Goal: Contribute content

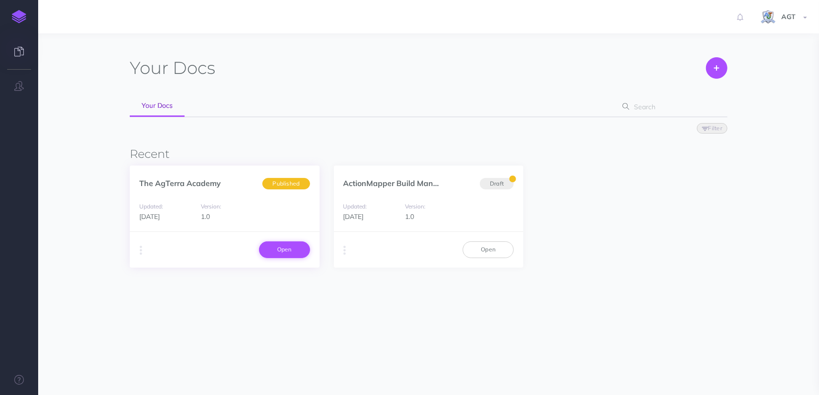
click at [290, 255] on link "Open" at bounding box center [284, 249] width 51 height 16
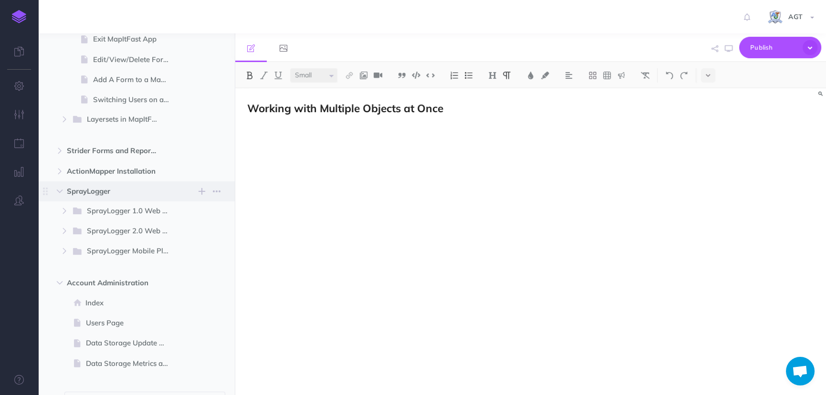
scroll to position [970, 0]
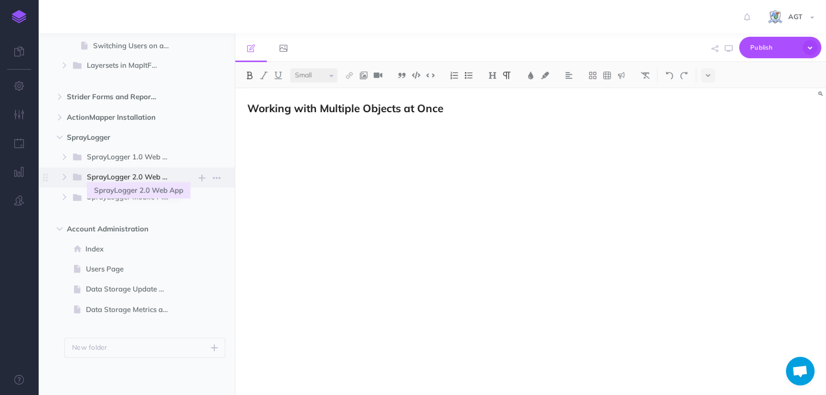
click at [135, 178] on span "SprayLogger 2.0 Web App" at bounding box center [133, 177] width 92 height 12
select select "null"
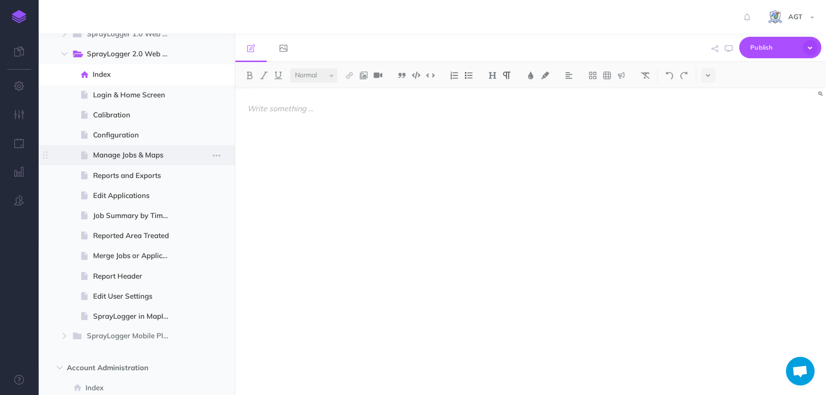
scroll to position [1100, 0]
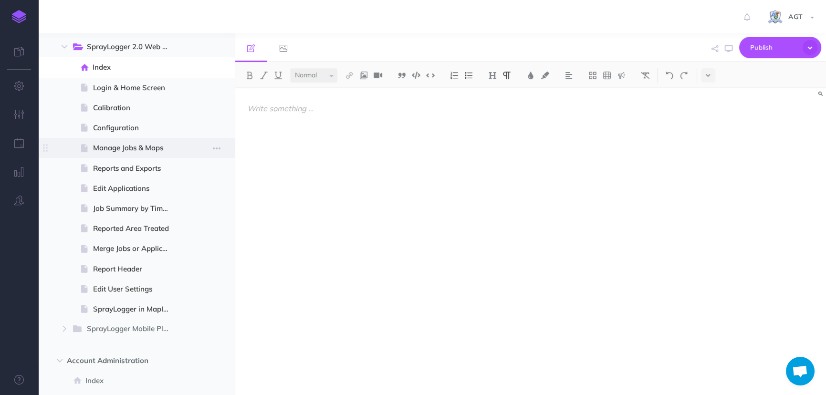
click at [129, 149] on span "Manage Jobs & Maps" at bounding box center [135, 147] width 84 height 11
select select "null"
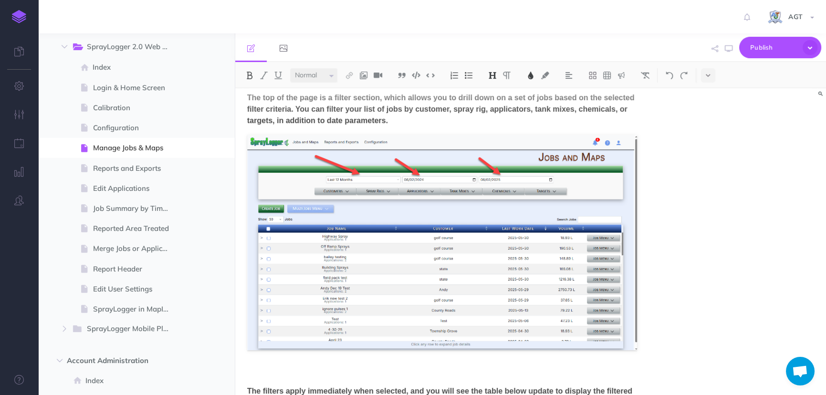
scroll to position [520, 0]
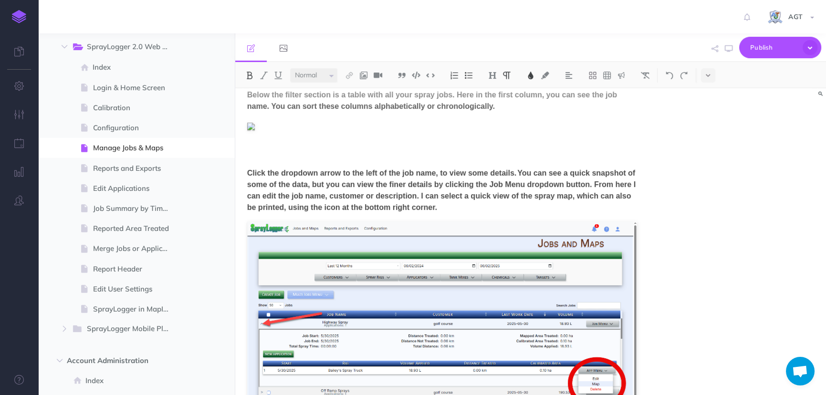
click at [291, 154] on p at bounding box center [442, 156] width 390 height 11
drag, startPoint x: 289, startPoint y: 152, endPoint x: 256, endPoint y: 116, distance: 48.6
click at [256, 116] on div "The Jobs and Maps page acts as a dashboard for viewing all past and active jobs…" at bounding box center [442, 261] width 390 height 1299
click at [308, 148] on div "The Jobs and Maps page acts as a dashboard for viewing all past and active jobs…" at bounding box center [442, 261] width 390 height 1299
click at [304, 153] on p at bounding box center [442, 156] width 390 height 11
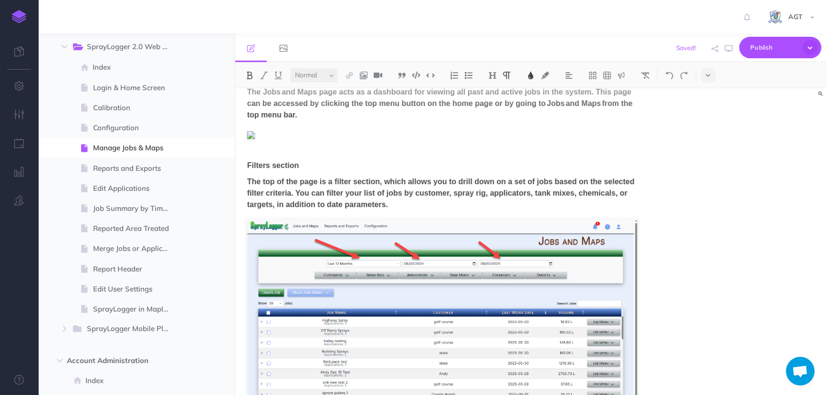
scroll to position [0, 0]
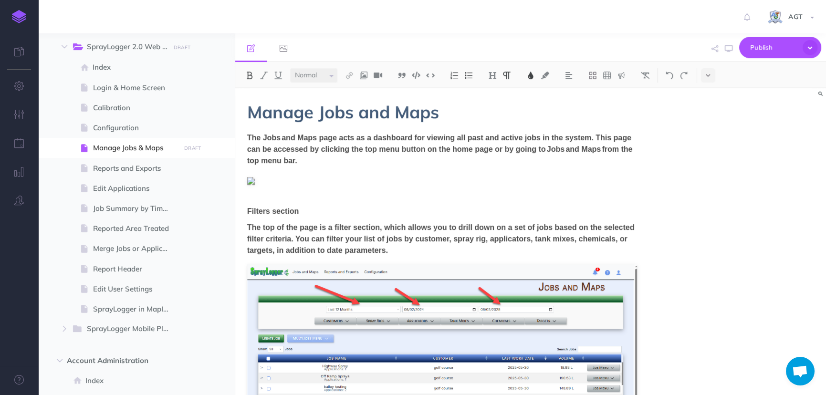
click at [266, 182] on figure at bounding box center [442, 180] width 390 height 11
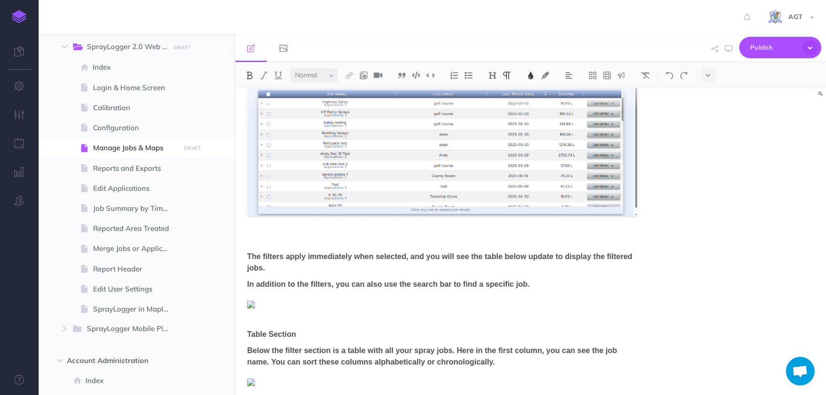
scroll to position [257, 0]
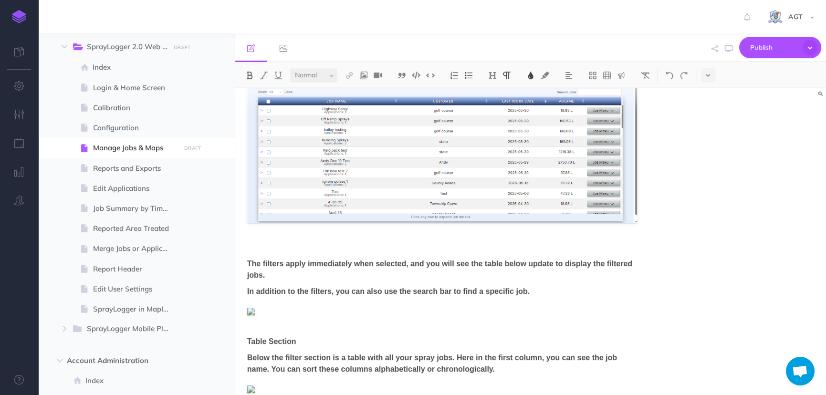
click at [265, 315] on figure at bounding box center [442, 310] width 390 height 11
click at [273, 309] on figure at bounding box center [442, 310] width 390 height 11
click at [313, 310] on figure at bounding box center [442, 310] width 390 height 11
click at [250, 312] on img at bounding box center [251, 312] width 8 height 8
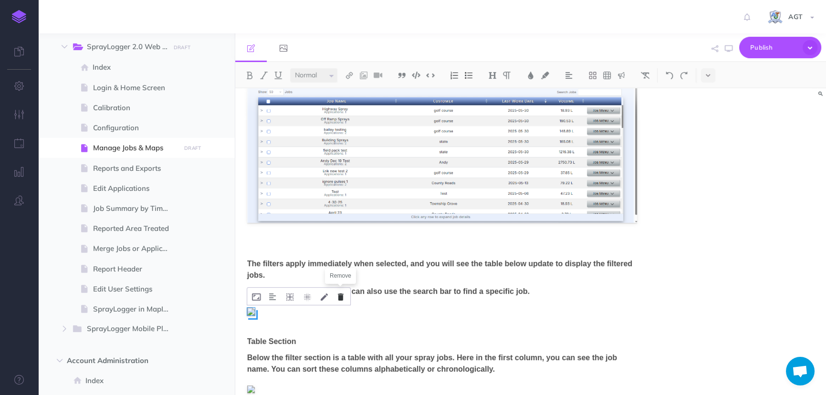
click at [345, 296] on button at bounding box center [340, 296] width 15 height 17
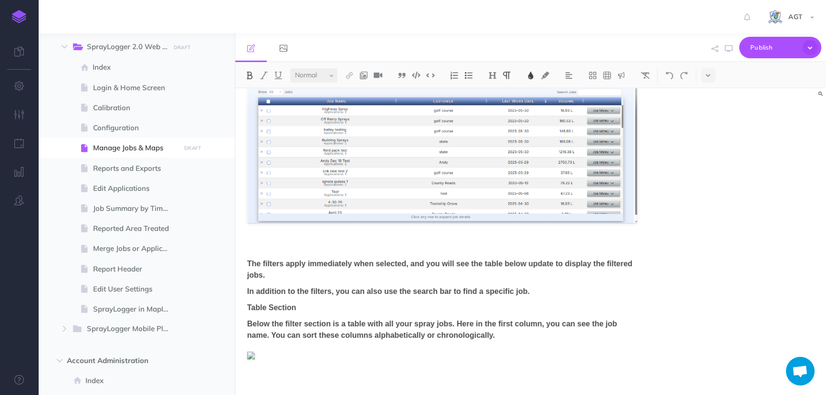
scroll to position [0, 0]
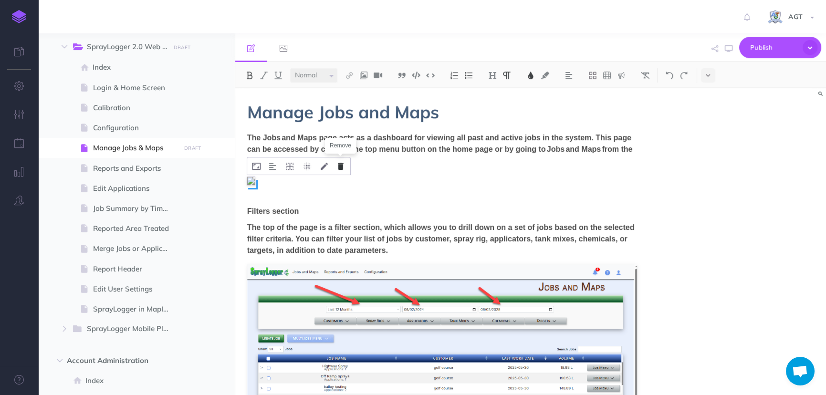
click at [339, 167] on icon at bounding box center [341, 166] width 6 height 7
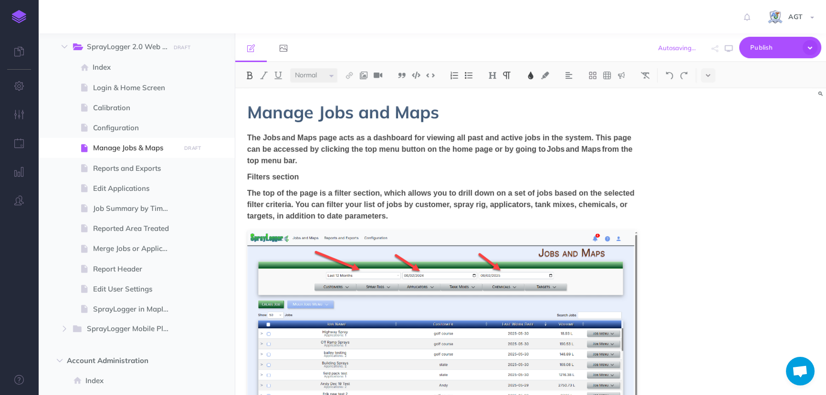
click at [378, 160] on p "The Jobs and Maps page acts as a dashboard for viewing all past and active jobs…" at bounding box center [442, 149] width 390 height 34
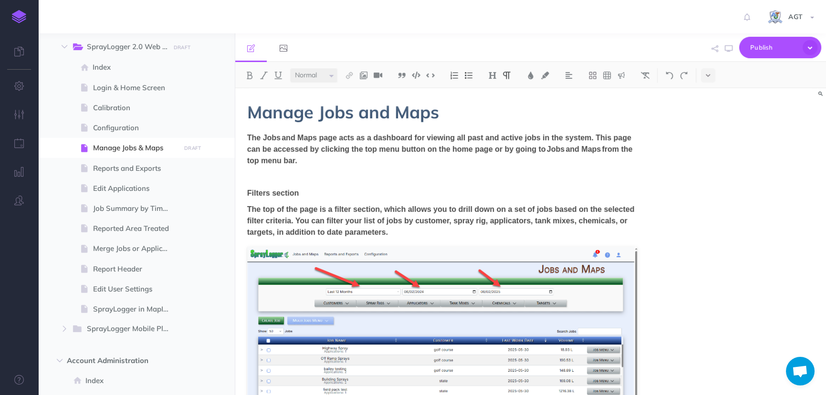
click at [7, 296] on div at bounding box center [19, 197] width 38 height 395
click at [349, 174] on p at bounding box center [442, 176] width 390 height 11
click at [501, 189] on p "Filters section" at bounding box center [442, 193] width 390 height 11
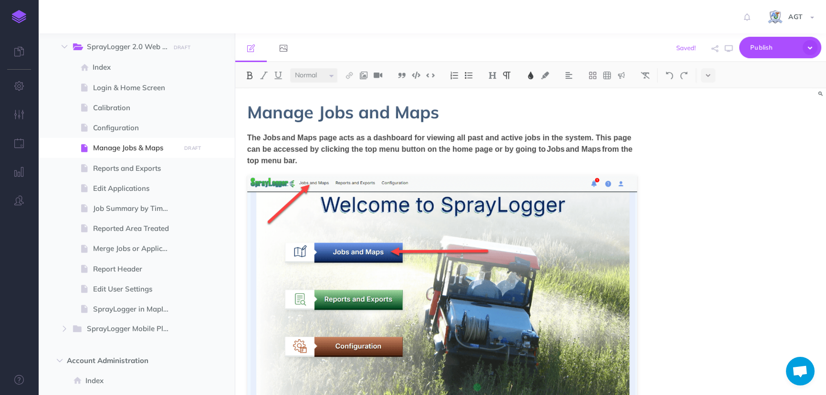
click at [739, 236] on div "Manage Jobs and Maps The Jobs and Maps page acts as a dashboard for viewing all…" at bounding box center [530, 241] width 591 height 307
click at [286, 47] on icon at bounding box center [284, 48] width 8 height 8
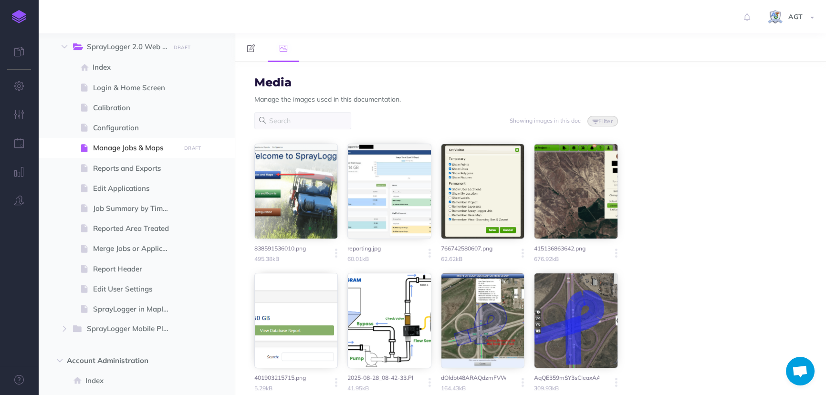
click at [739, 196] on div "Media Manage the images used in this documentation. Showing images in this doc …" at bounding box center [530, 228] width 591 height 333
click at [250, 52] on link at bounding box center [250, 47] width 31 height 29
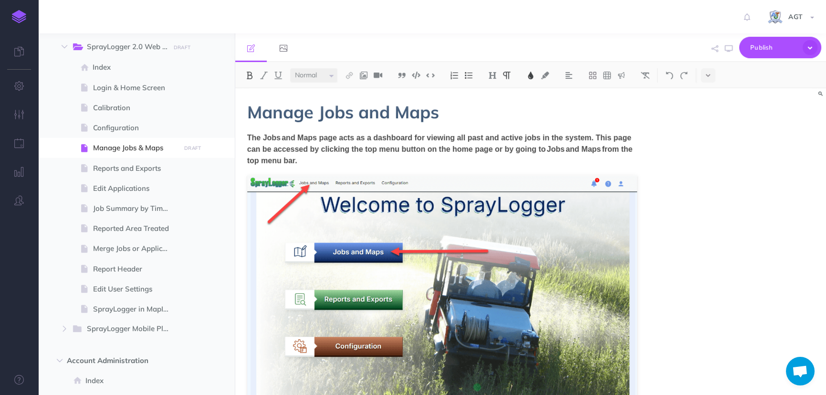
drag, startPoint x: 410, startPoint y: 250, endPoint x: 396, endPoint y: 250, distance: 13.8
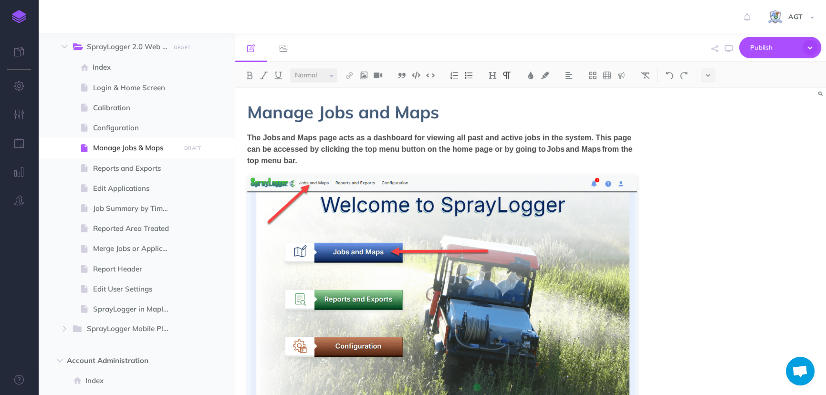
drag, startPoint x: 393, startPoint y: 234, endPoint x: 387, endPoint y: 235, distance: 6.7
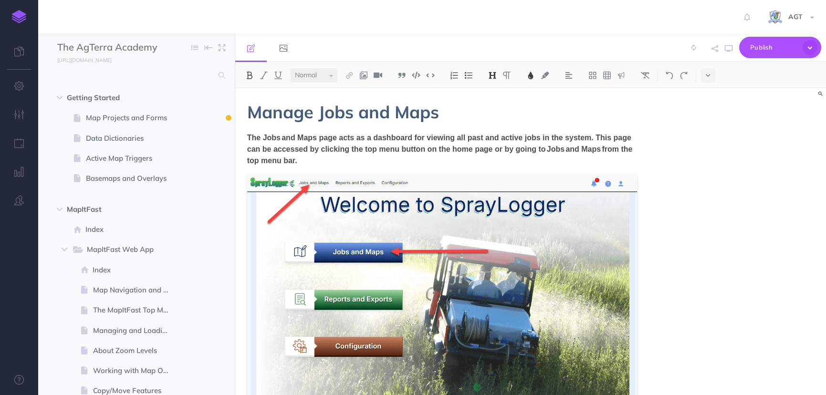
select select "null"
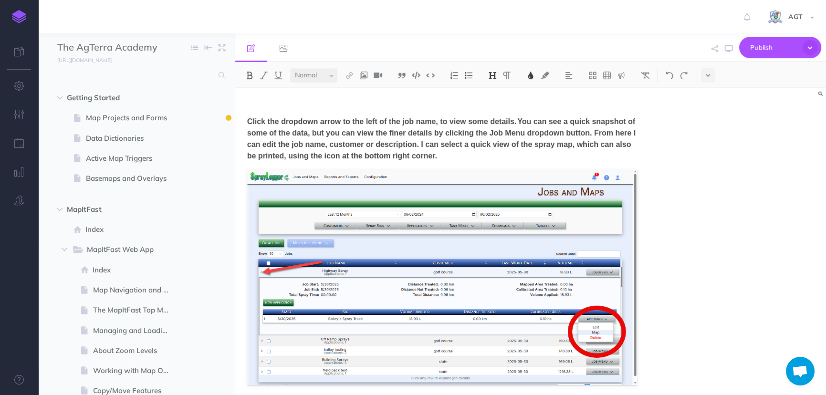
scroll to position [520, 0]
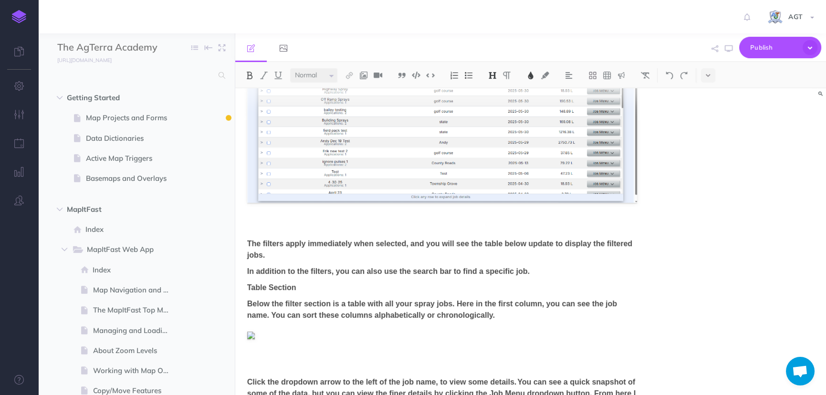
click at [322, 286] on p "Table Section" at bounding box center [442, 287] width 390 height 11
click at [576, 274] on p "In addition to the filters, you can also use the search bar to find a specific …" at bounding box center [442, 271] width 390 height 11
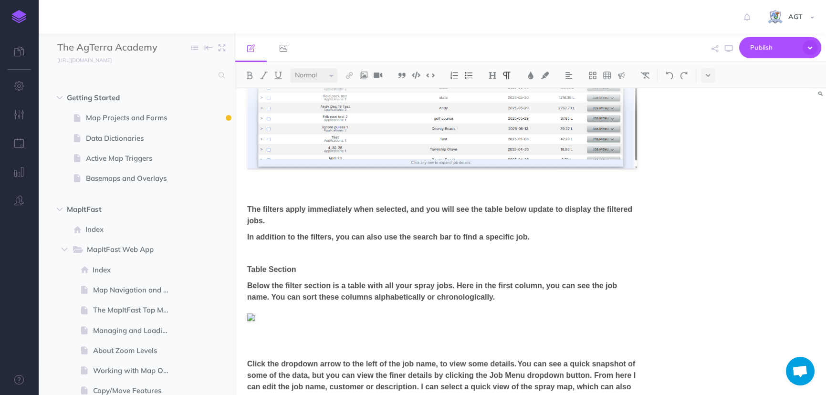
scroll to position [562, 0]
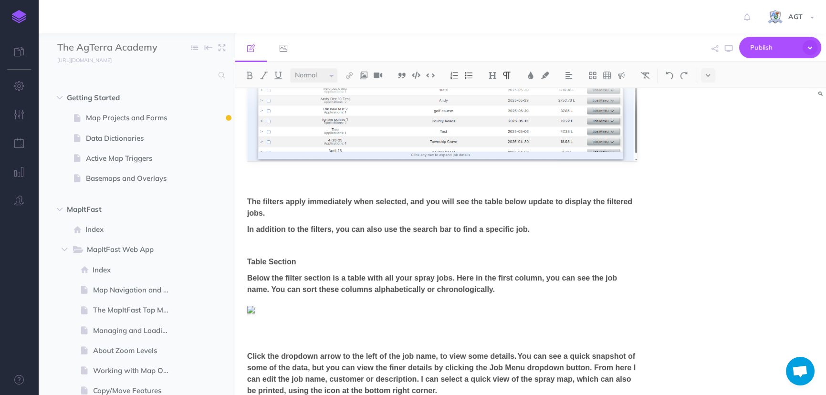
click at [271, 246] on p at bounding box center [442, 245] width 390 height 11
click at [367, 248] on p at bounding box center [442, 245] width 390 height 11
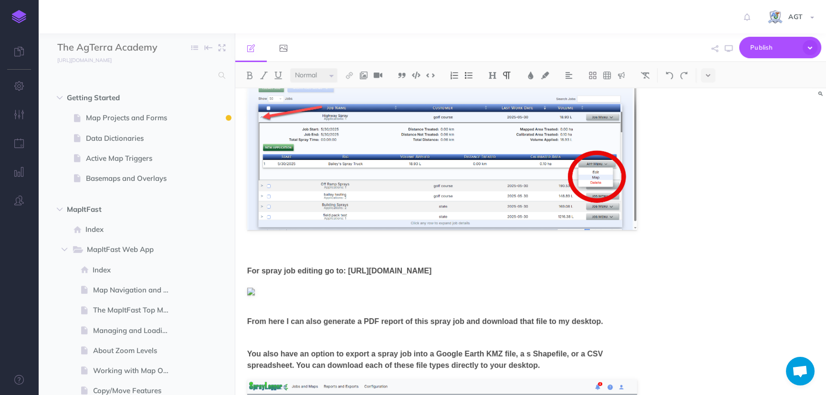
scroll to position [1213, 0]
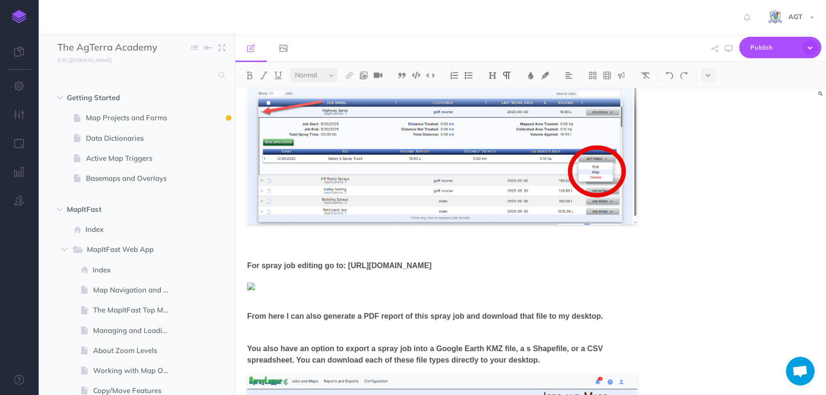
click at [665, 218] on div "Manage Jobs and Maps The Jobs and Maps page acts as a dashboard for viewing all…" at bounding box center [530, 241] width 591 height 307
click at [553, 247] on p at bounding box center [442, 249] width 390 height 11
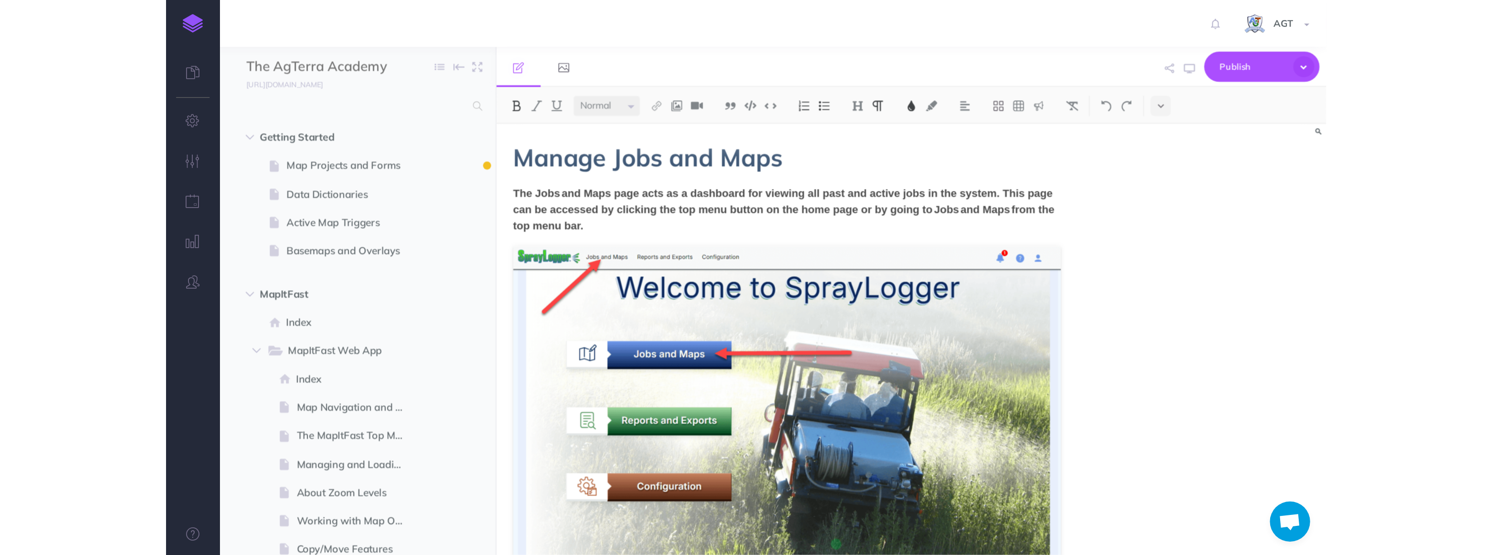
scroll to position [0, 0]
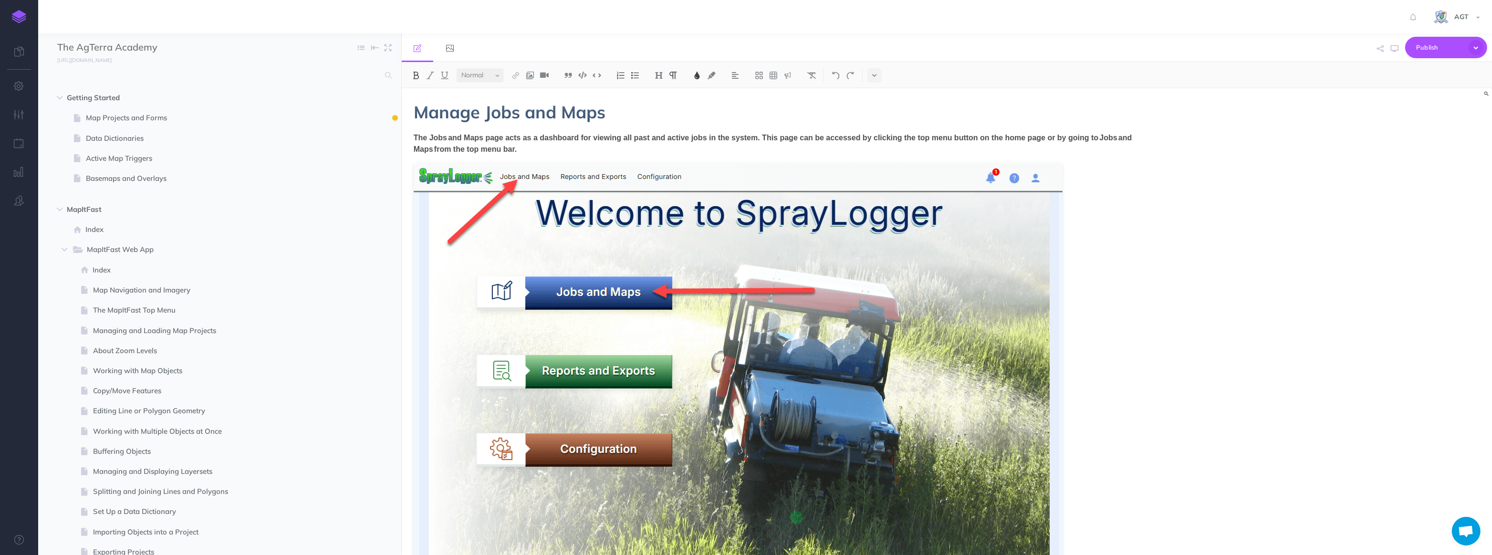
click at [826, 301] on div "Manage Jobs and Maps The Jobs and Maps page acts as a dashboard for viewing all…" at bounding box center [947, 321] width 1090 height 467
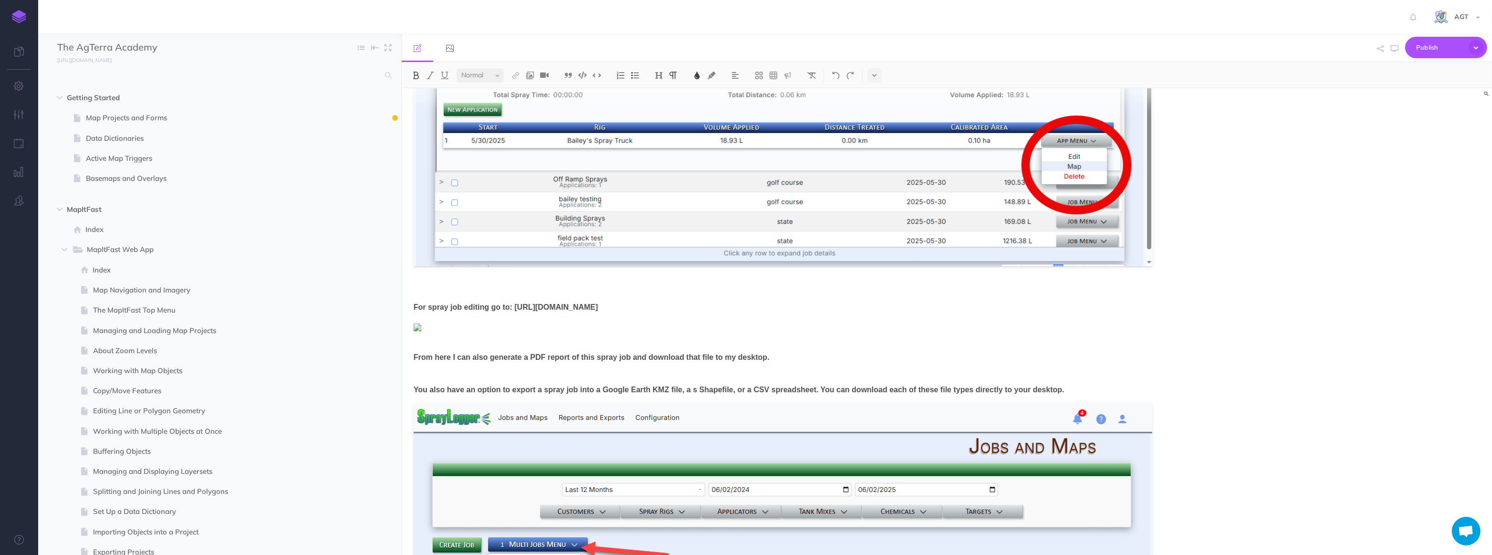
scroll to position [1810, 0]
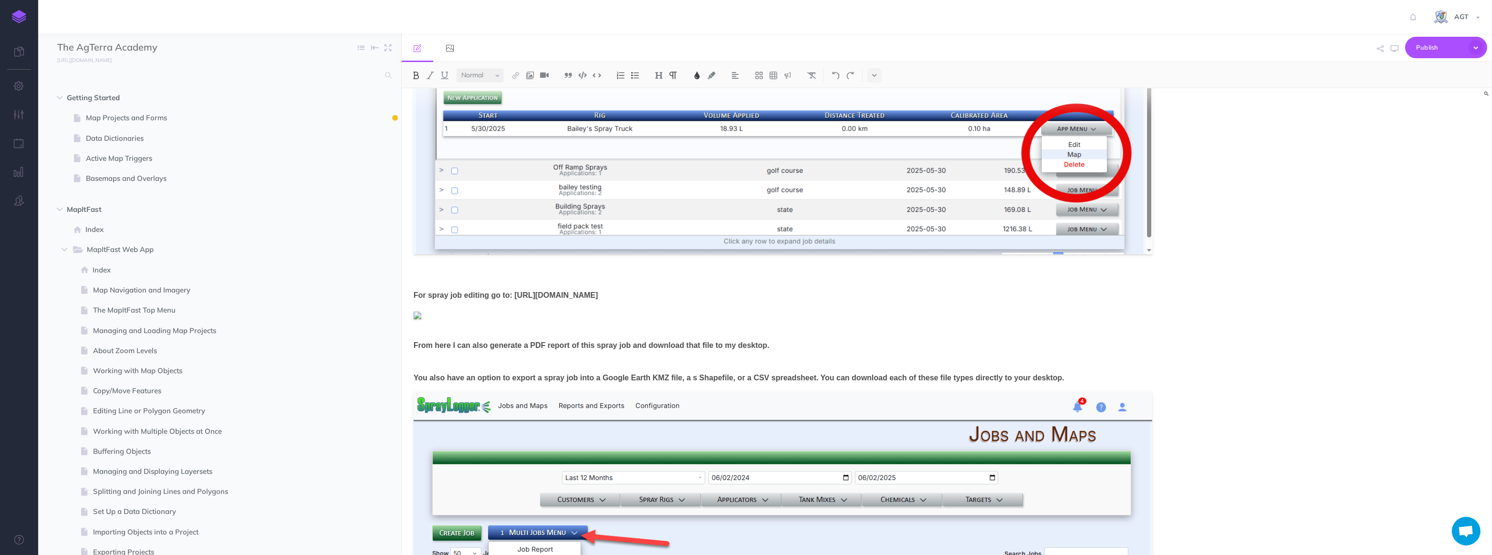
click at [458, 344] on span "From here I can also generate a PDF report of this spray job and download that …" at bounding box center [592, 345] width 356 height 8
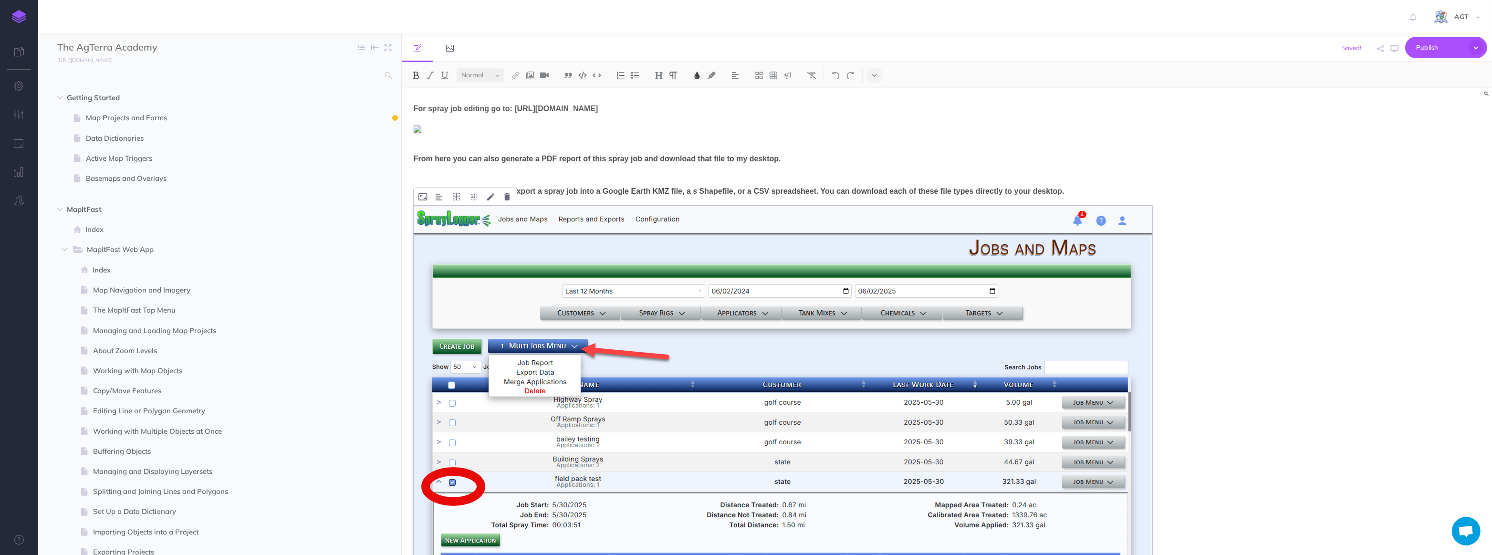
scroll to position [1866, 0]
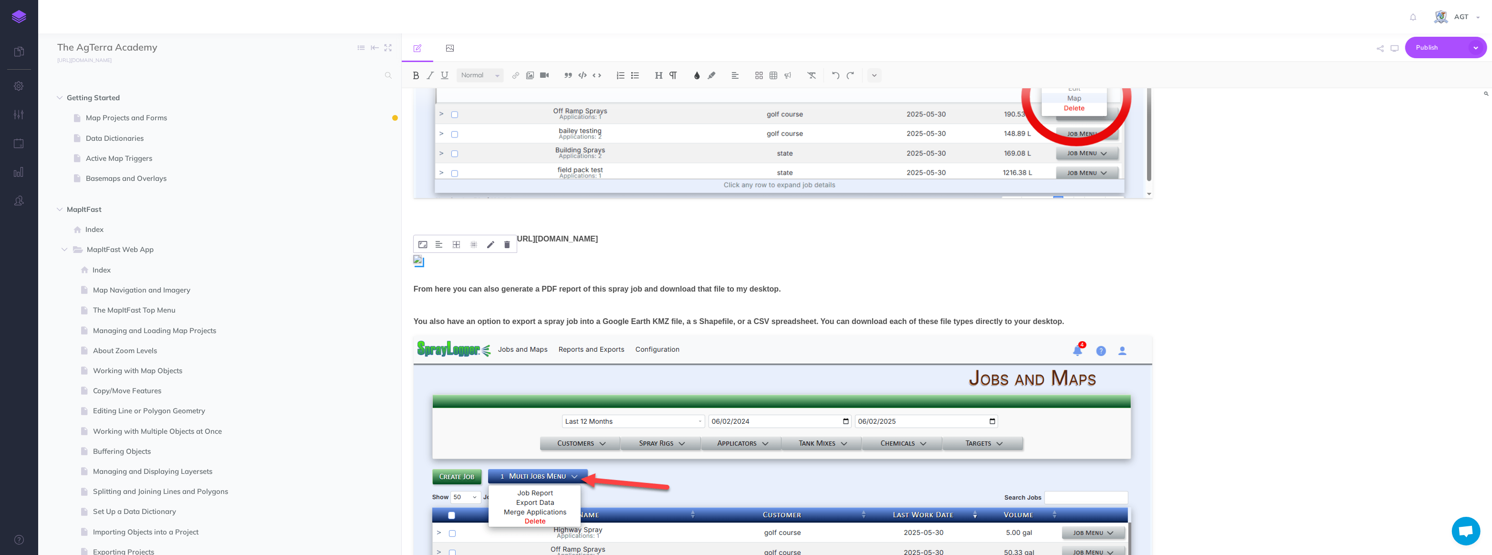
click at [416, 260] on img at bounding box center [418, 259] width 8 height 8
click at [507, 242] on icon at bounding box center [507, 244] width 6 height 7
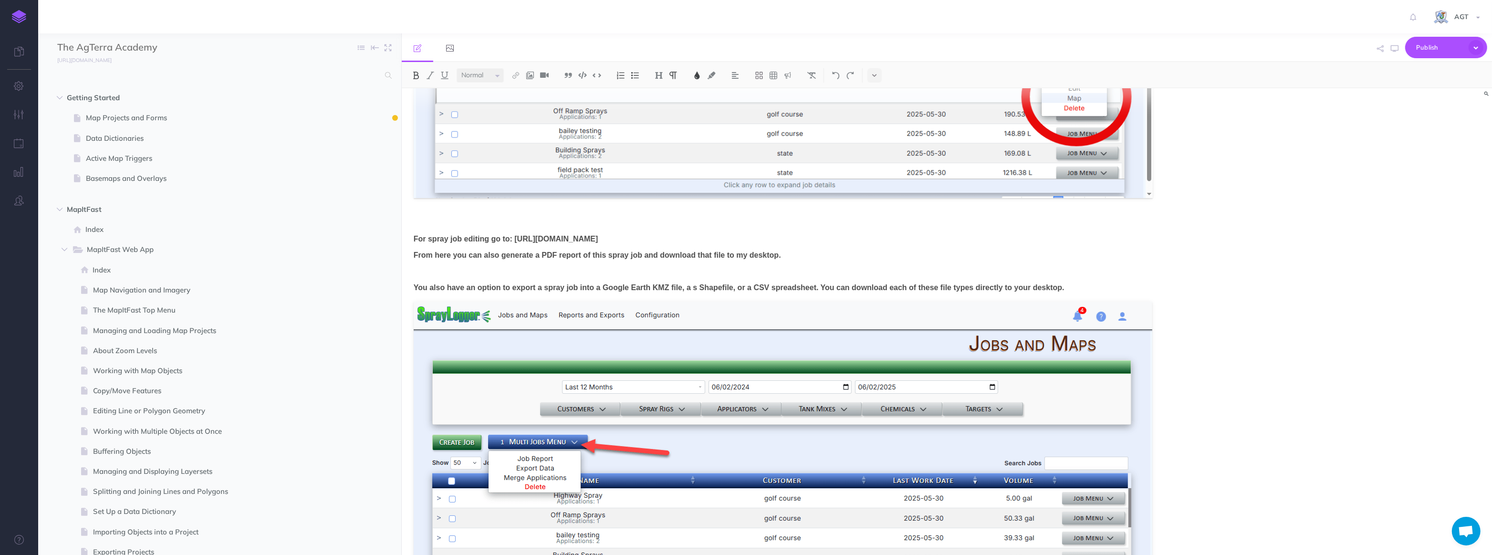
scroll to position [1737, 0]
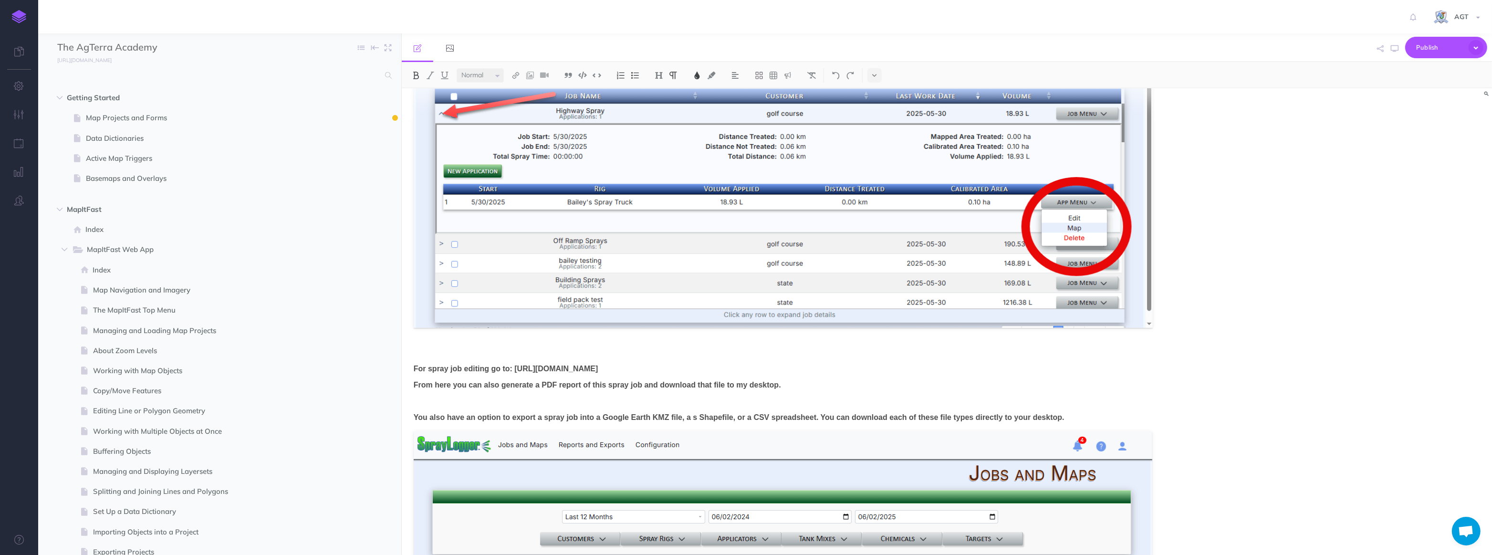
drag, startPoint x: 744, startPoint y: 370, endPoint x: 413, endPoint y: 366, distance: 331.2
click at [414, 366] on p "For spray job editing go to: https://help.agterra.com/docs/edit-jobs-and-applic…" at bounding box center [784, 368] width 740 height 11
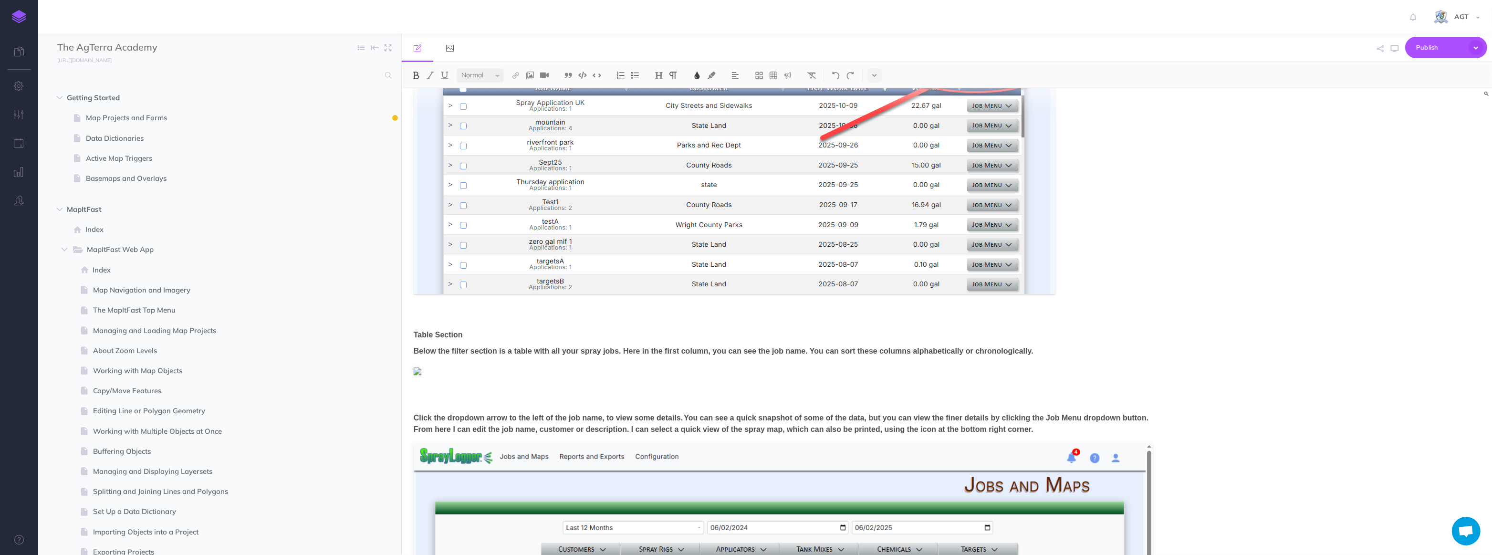
scroll to position [1083, 0]
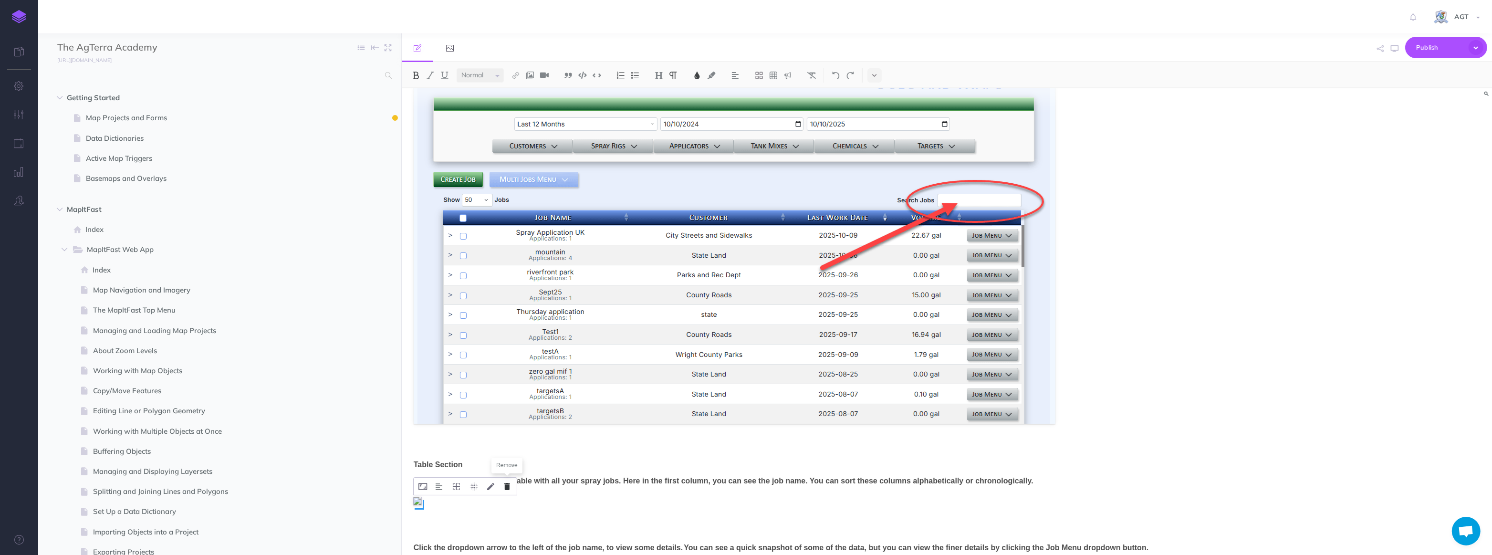
click at [506, 395] on icon at bounding box center [507, 486] width 6 height 7
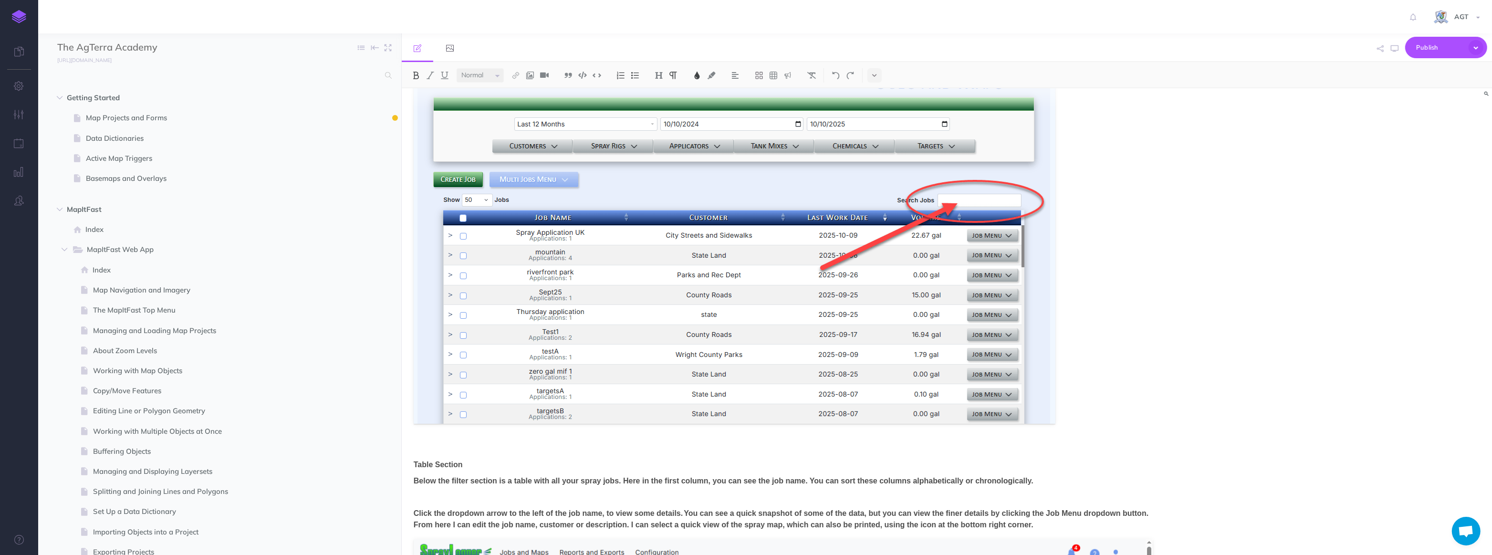
click at [485, 395] on p at bounding box center [784, 497] width 740 height 11
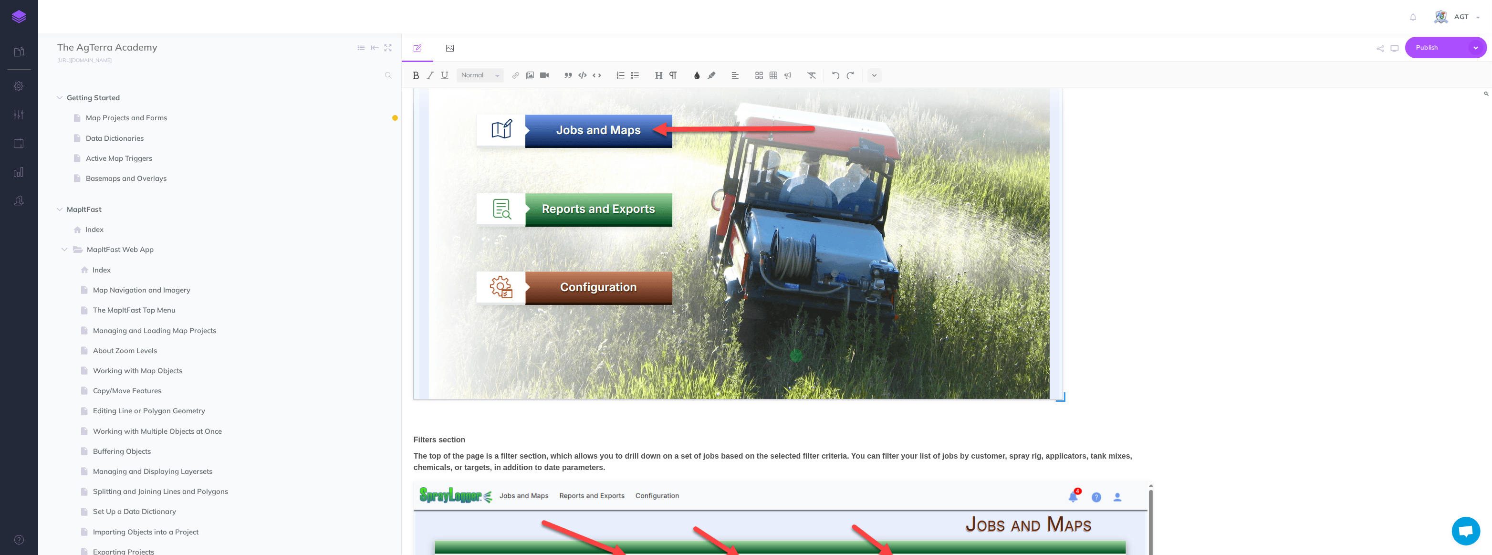
scroll to position [260, 0]
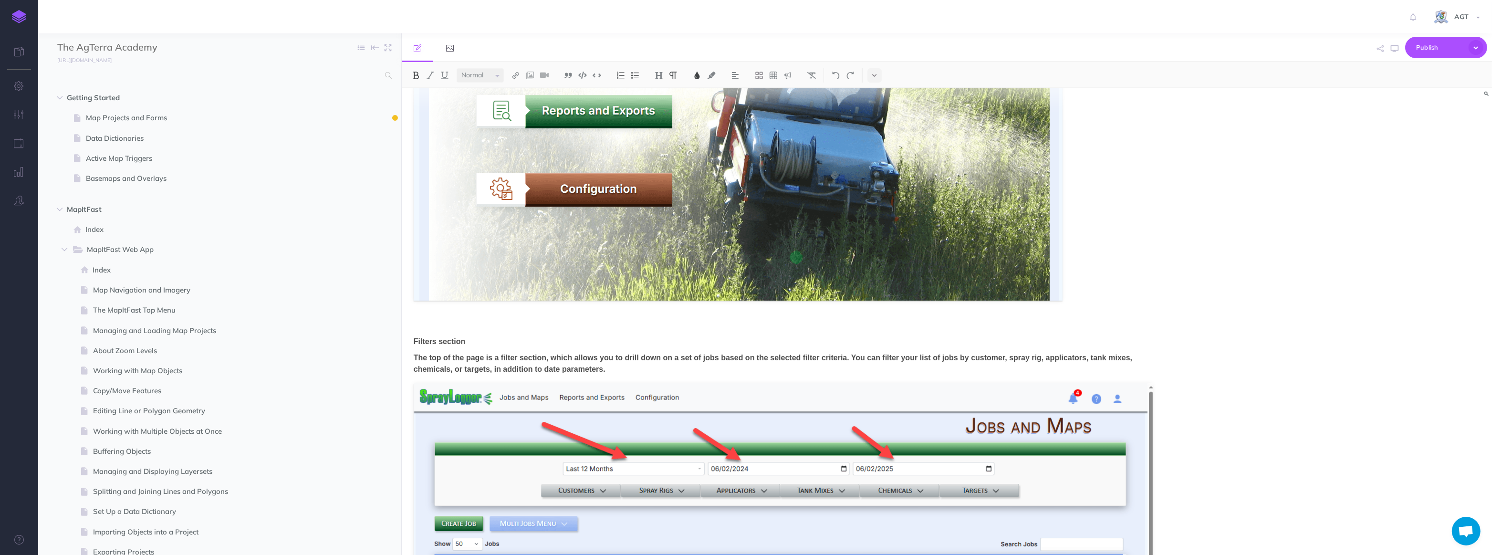
drag, startPoint x: 471, startPoint y: 342, endPoint x: 414, endPoint y: 340, distance: 57.3
click at [414, 340] on p "Filters section" at bounding box center [784, 341] width 740 height 11
click at [675, 75] on img at bounding box center [673, 76] width 9 height 8
click at [659, 73] on img at bounding box center [659, 76] width 9 height 8
click at [660, 106] on button "H2" at bounding box center [659, 106] width 14 height 14
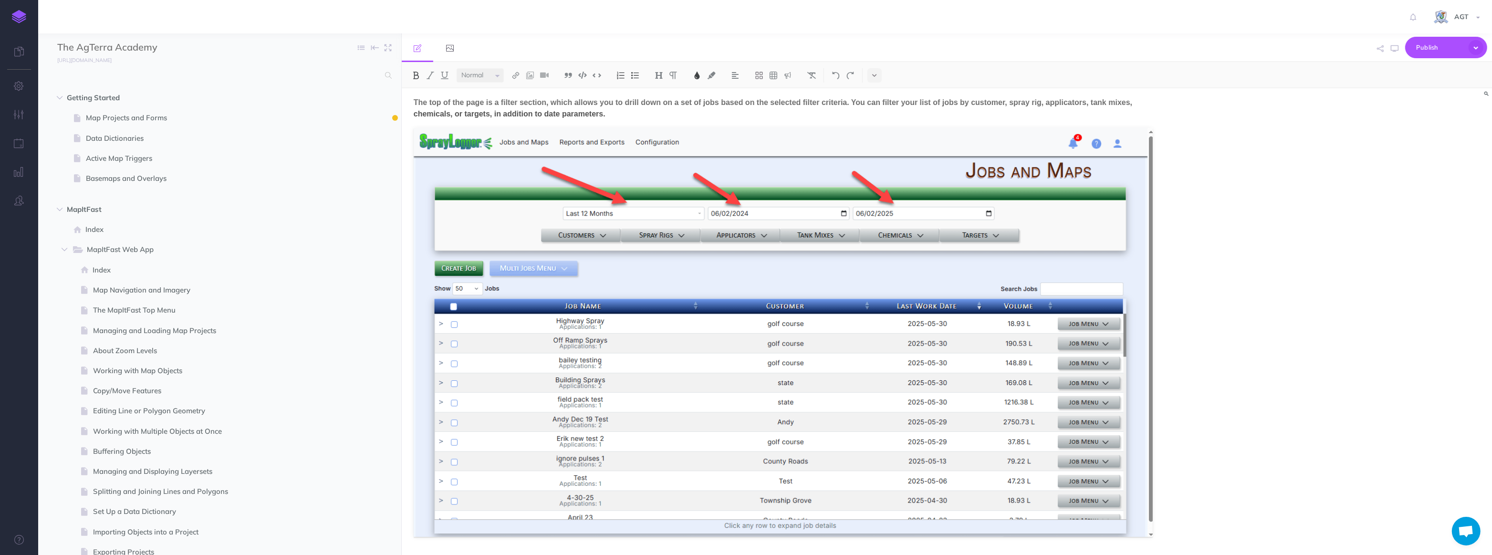
scroll to position [781, 0]
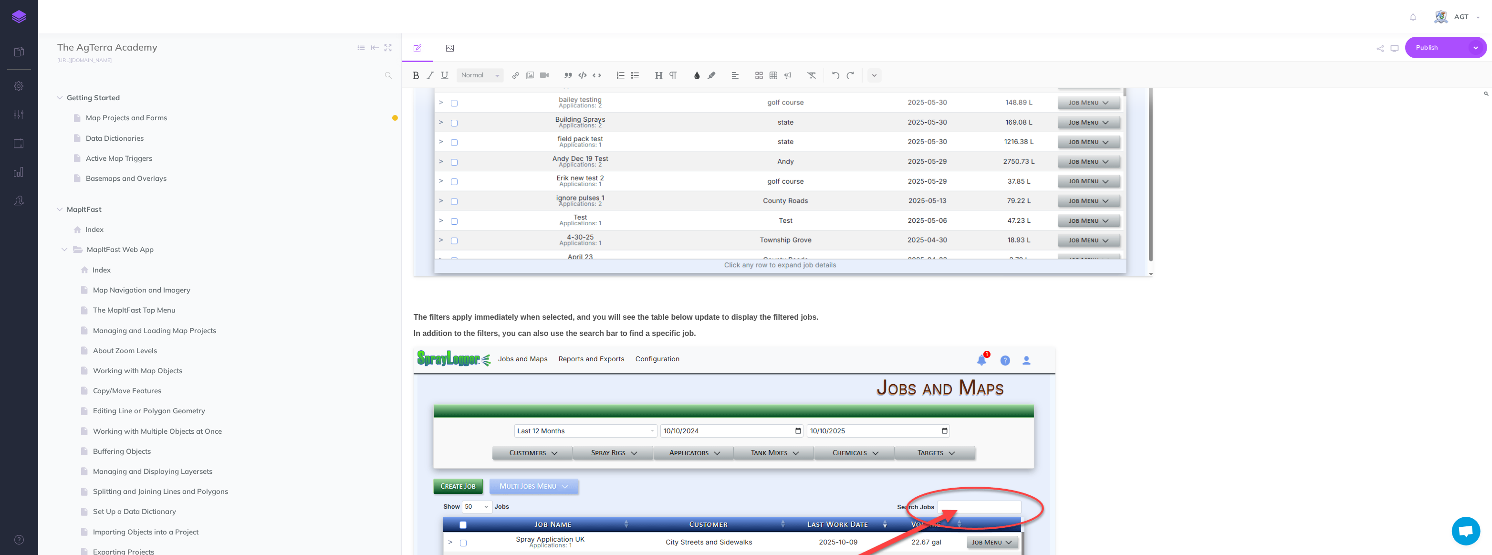
click at [427, 298] on p at bounding box center [784, 300] width 740 height 11
click at [826, 316] on p "The filters apply immediately when selected, and you will see the table below u…" at bounding box center [784, 317] width 740 height 11
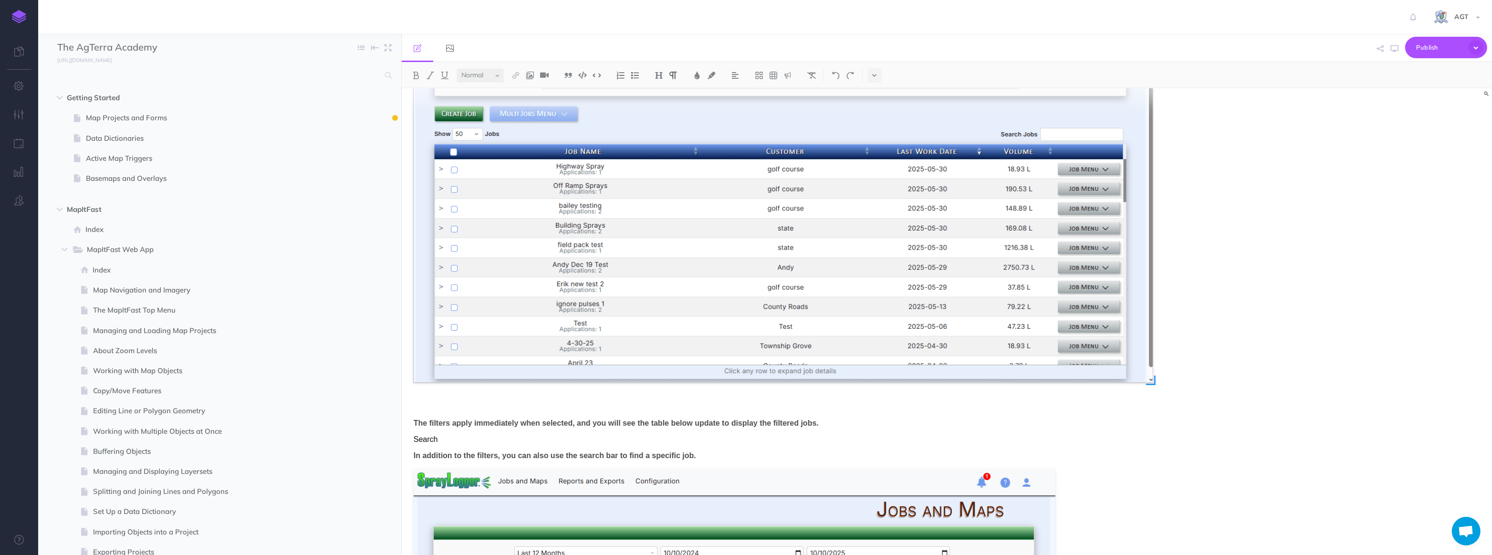
scroll to position [695, 0]
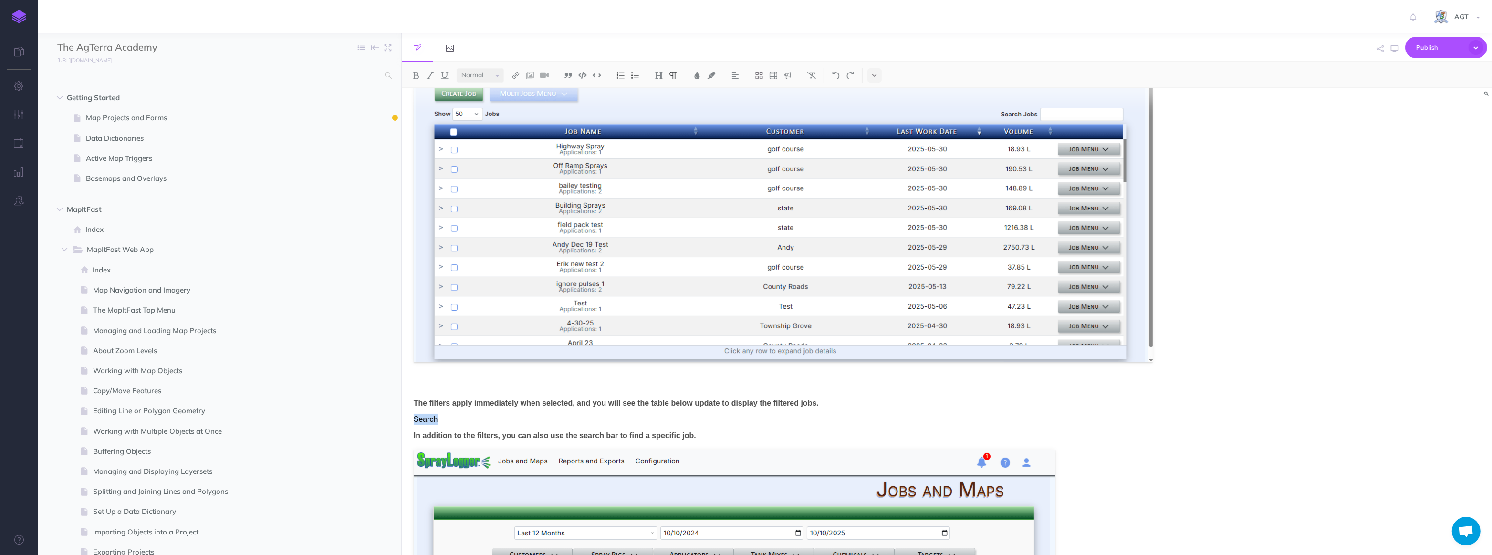
drag, startPoint x: 443, startPoint y: 417, endPoint x: 408, endPoint y: 418, distance: 35.3
click at [657, 75] on img at bounding box center [659, 76] width 9 height 8
click at [664, 104] on button "H2" at bounding box center [659, 106] width 14 height 14
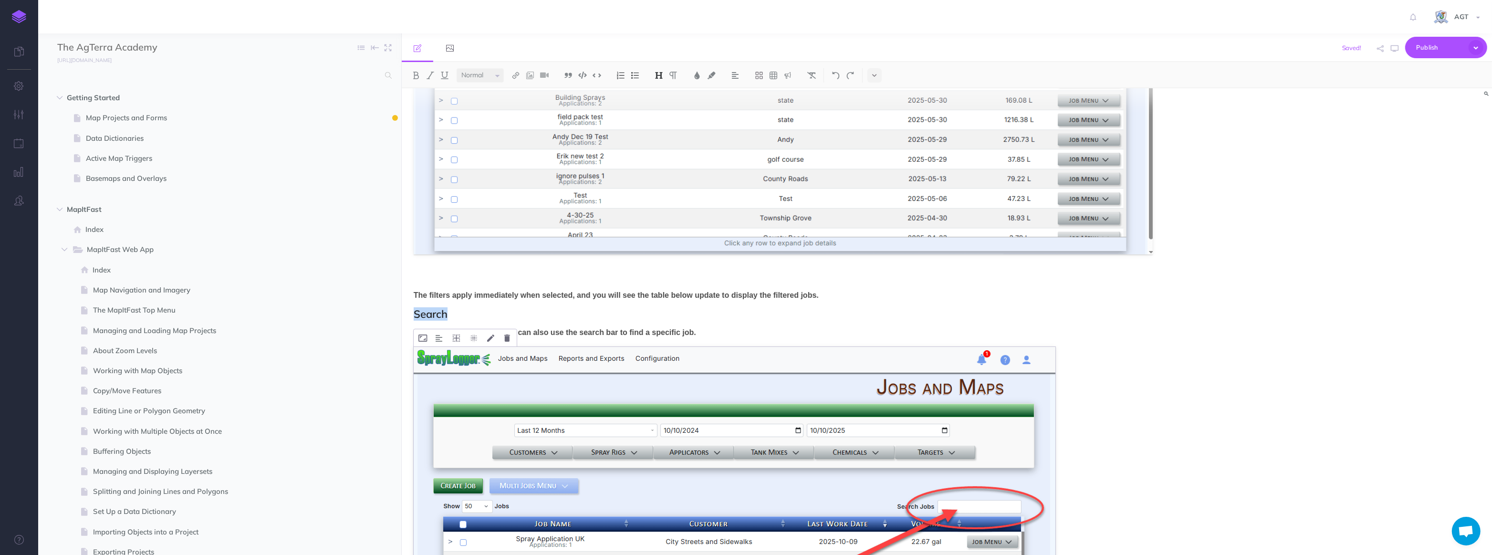
scroll to position [822, 0]
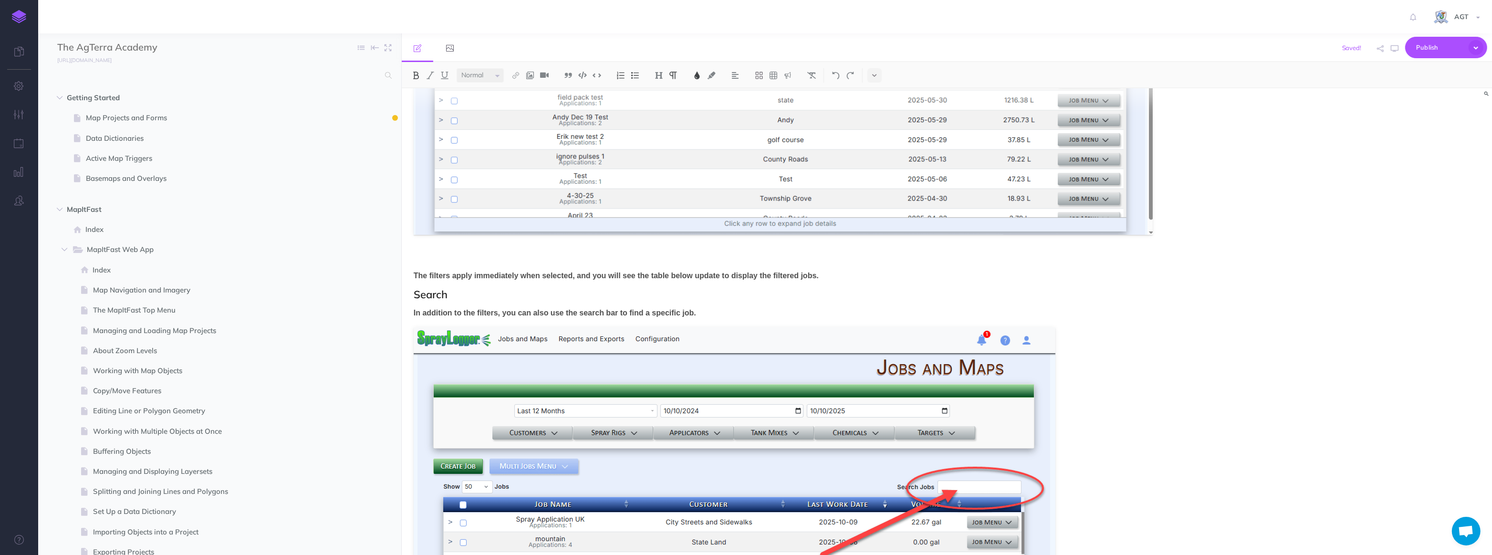
click at [826, 279] on p "The filters apply immediately when selected, and you will see the table below u…" at bounding box center [784, 275] width 740 height 11
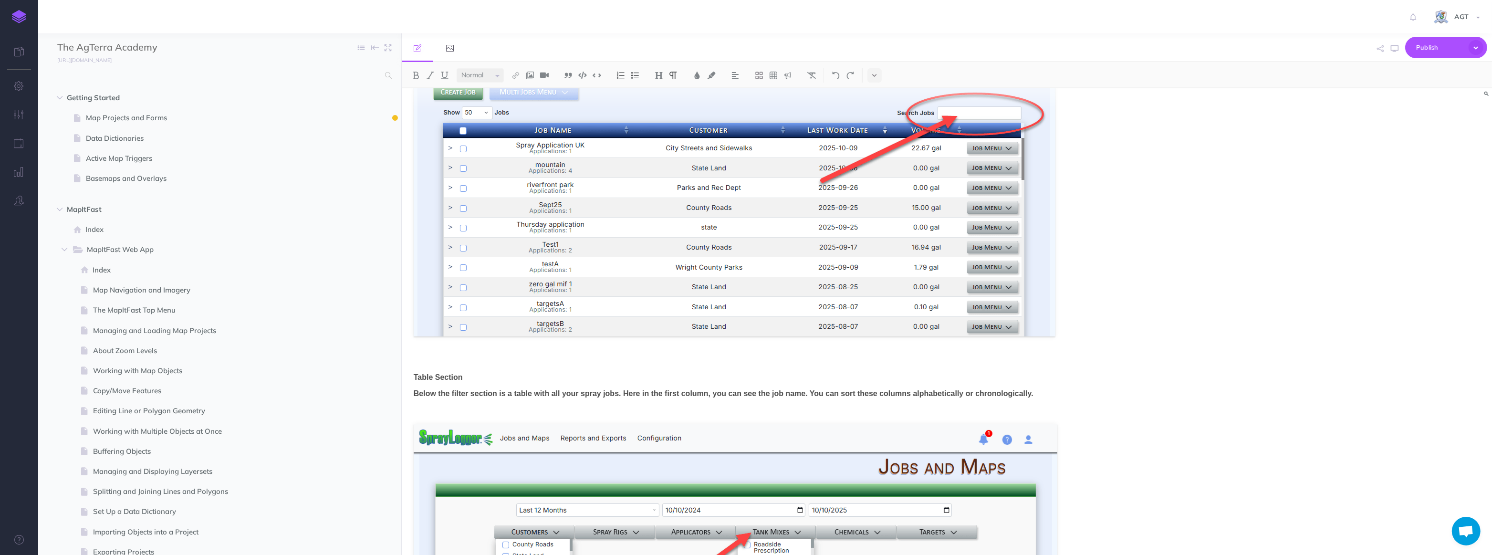
scroll to position [1343, 0]
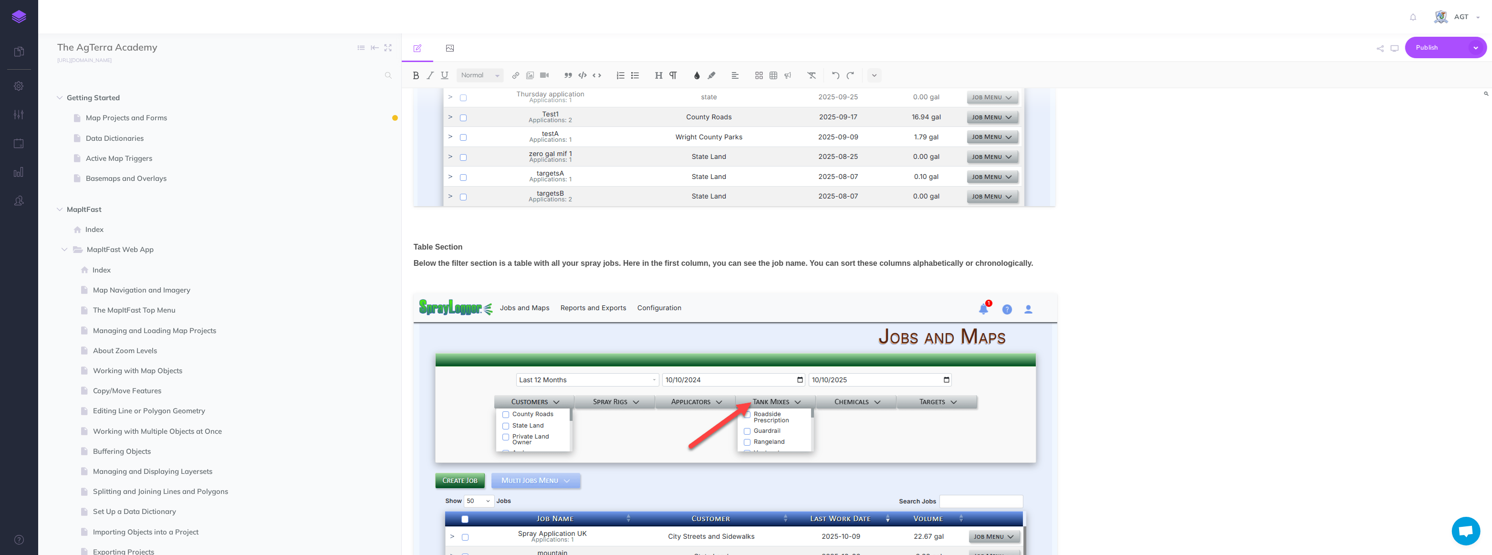
drag, startPoint x: 468, startPoint y: 246, endPoint x: 413, endPoint y: 245, distance: 55.4
click at [413, 245] on div "Manage Jobs and Maps The Jobs and Maps page acts as a dashboard for viewing all…" at bounding box center [784, 278] width 764 height 3067
click at [660, 72] on img at bounding box center [659, 76] width 9 height 8
click at [661, 104] on button "H2" at bounding box center [659, 106] width 14 height 14
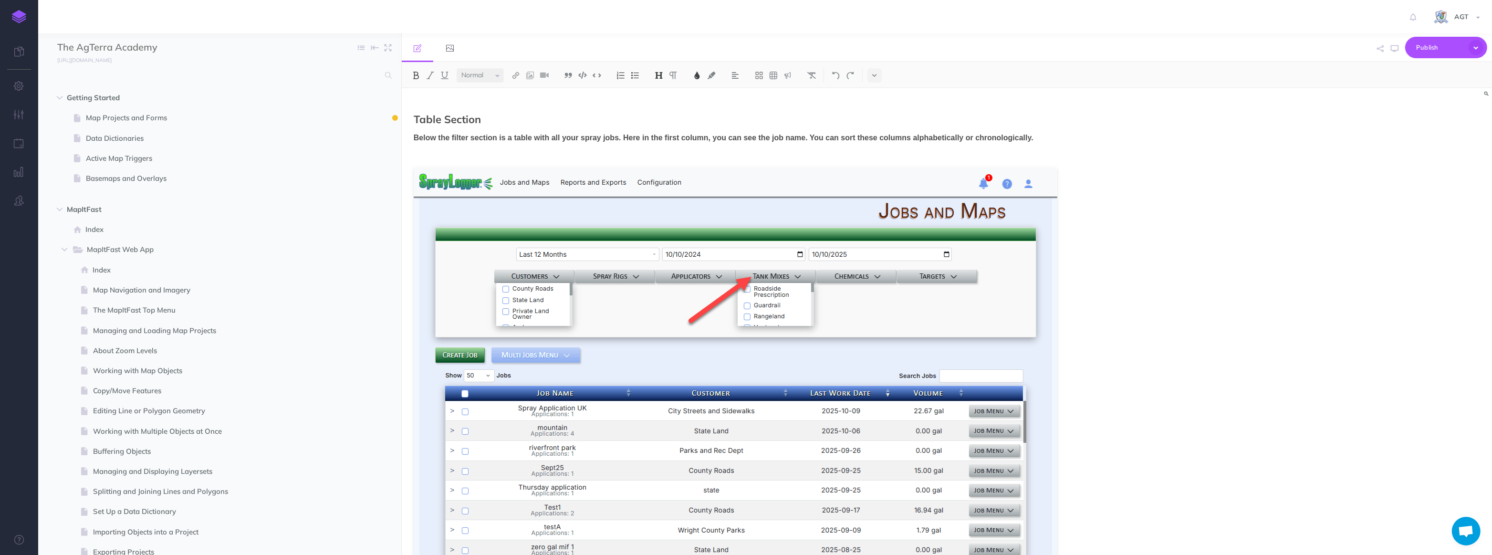
scroll to position [1603, 0]
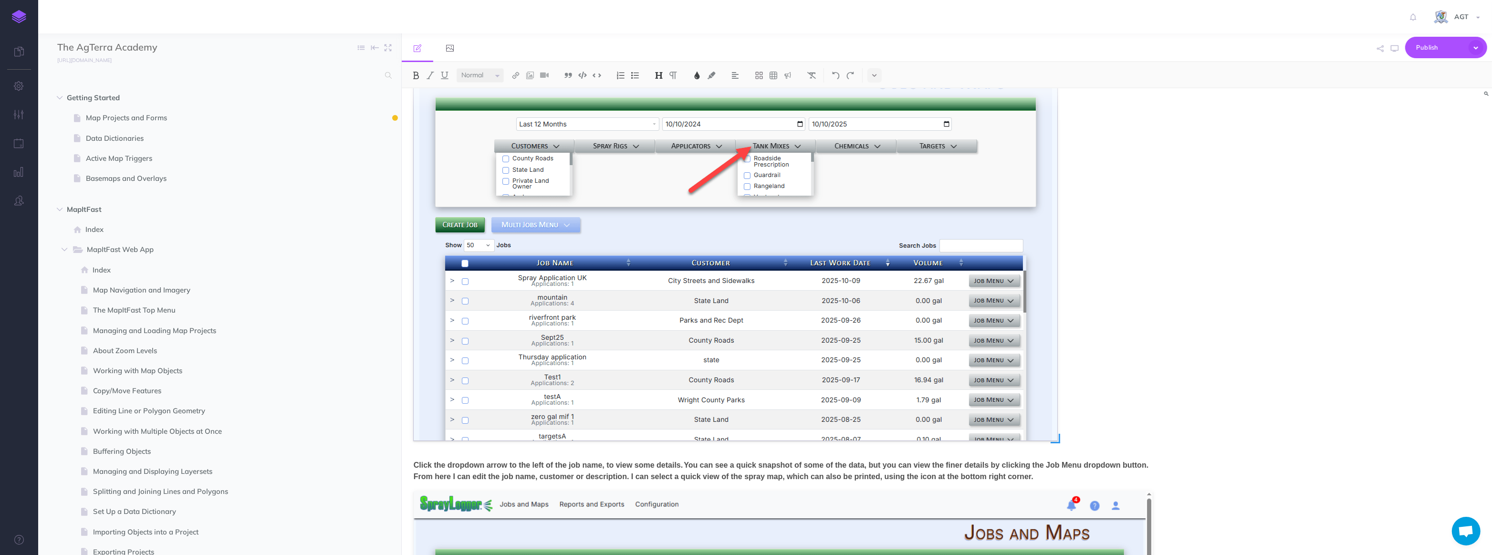
click at [826, 299] on img at bounding box center [736, 239] width 644 height 403
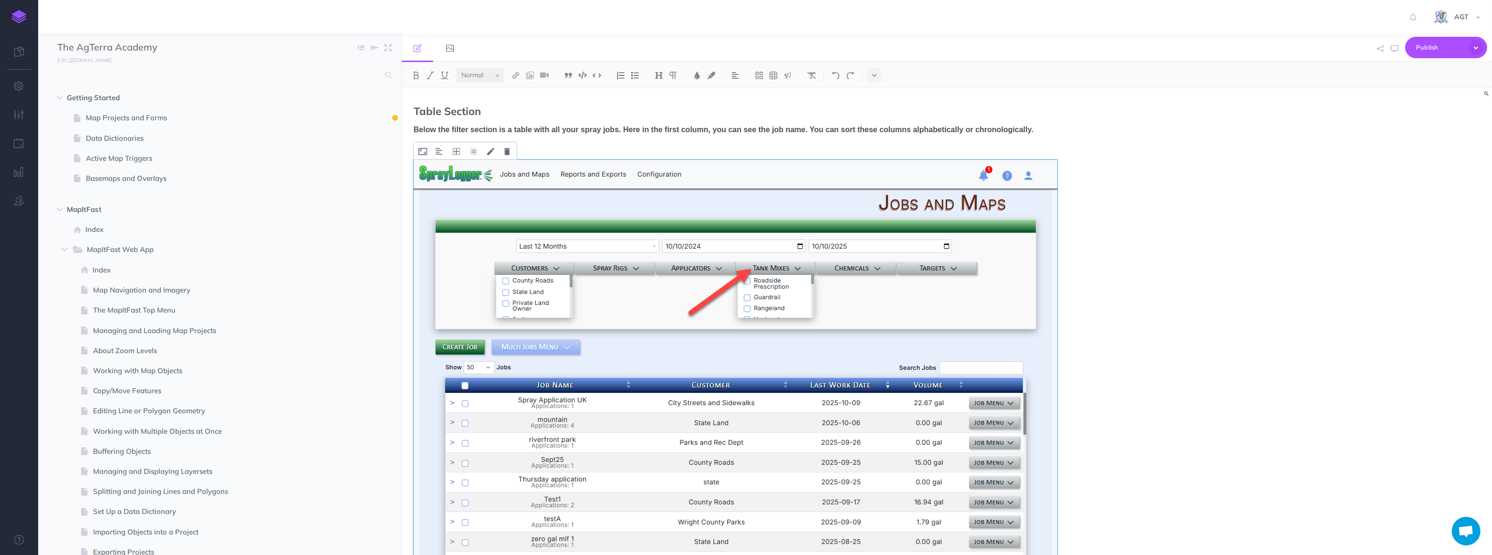
scroll to position [1473, 0]
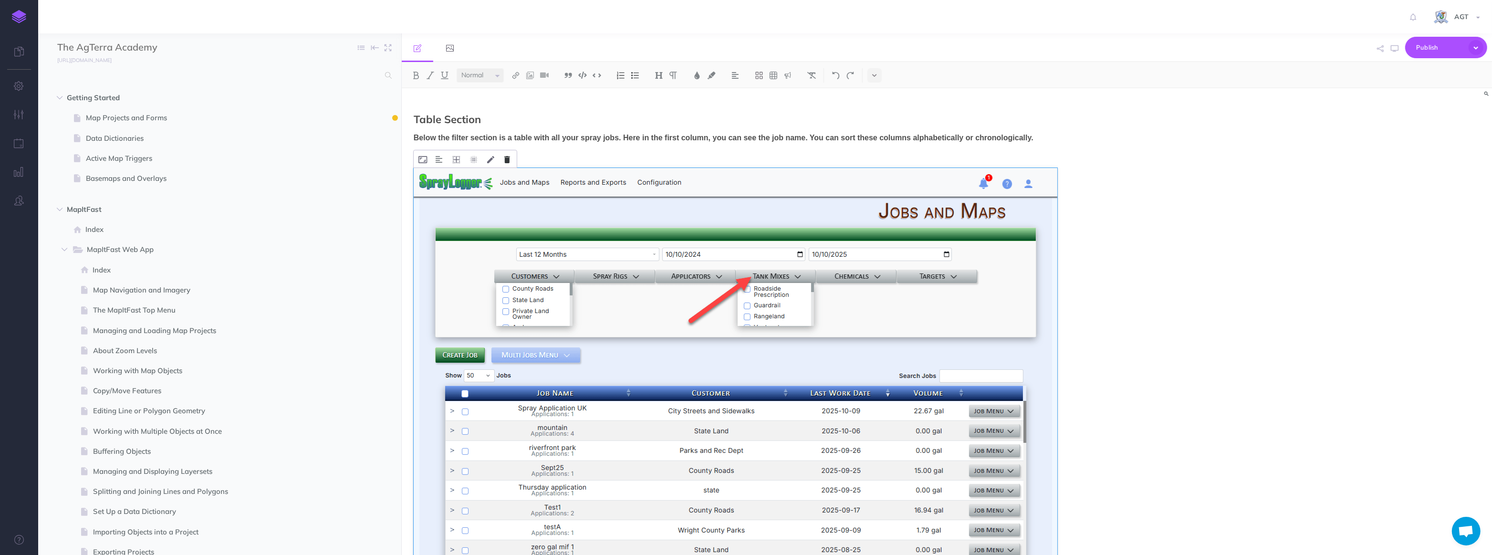
click at [504, 157] on icon at bounding box center [507, 159] width 6 height 7
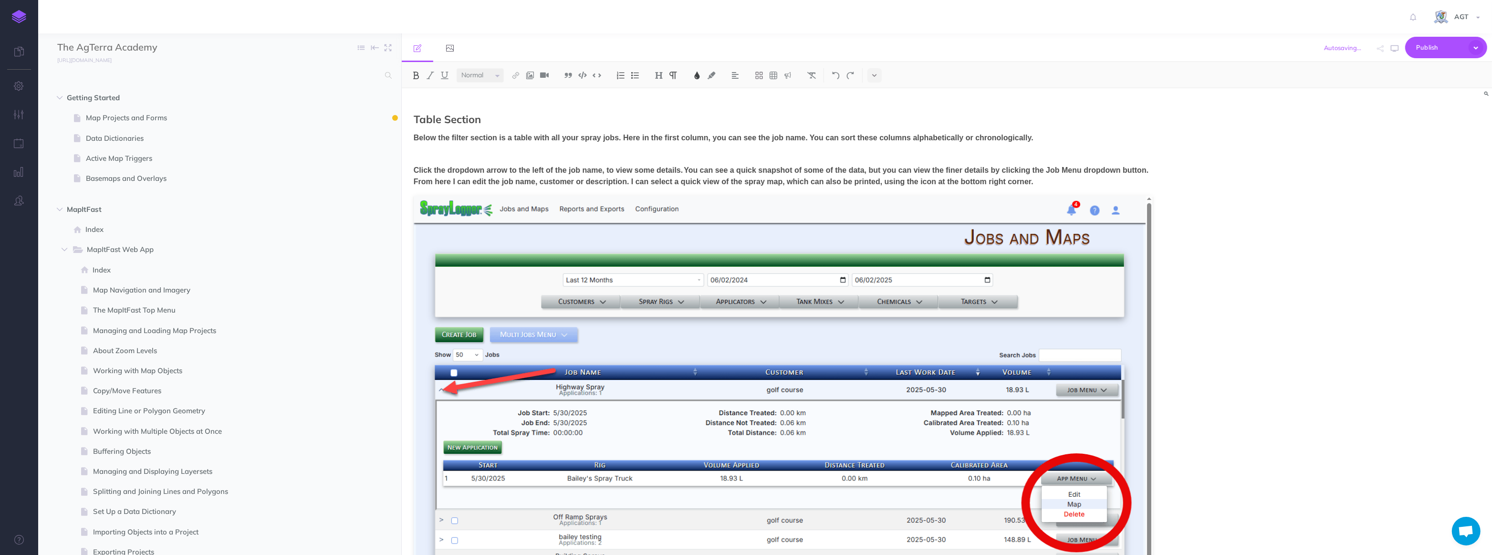
click at [772, 155] on p at bounding box center [784, 153] width 740 height 11
click at [469, 151] on p at bounding box center [784, 153] width 740 height 11
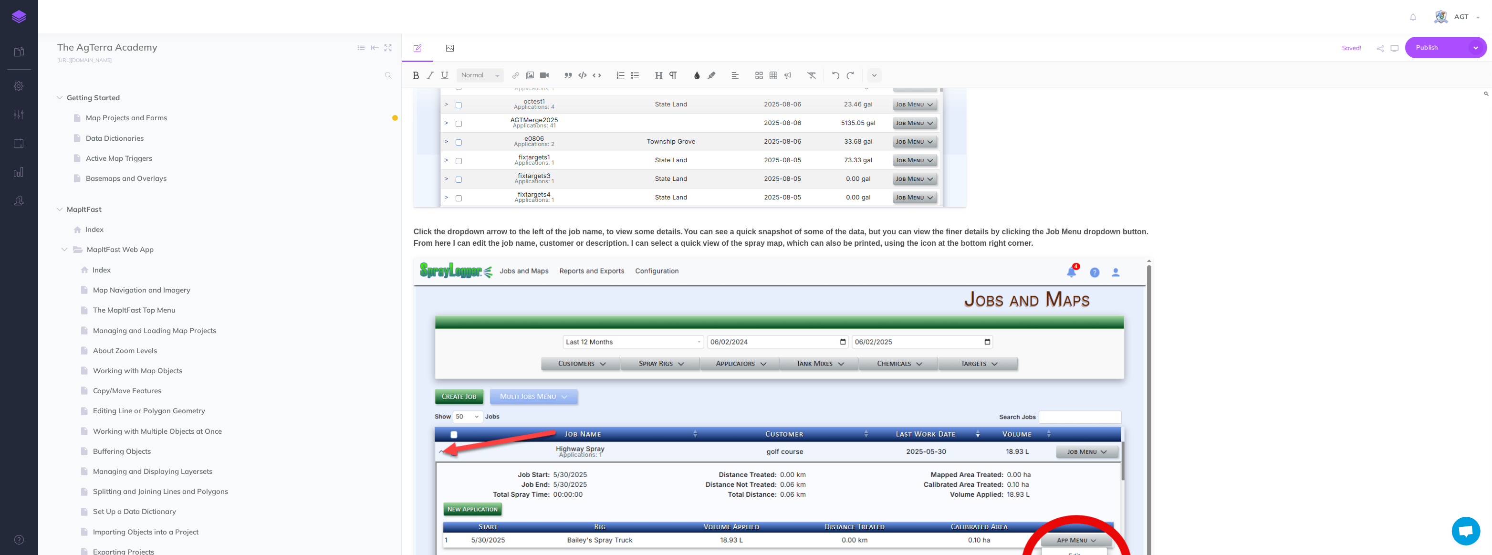
scroll to position [1863, 0]
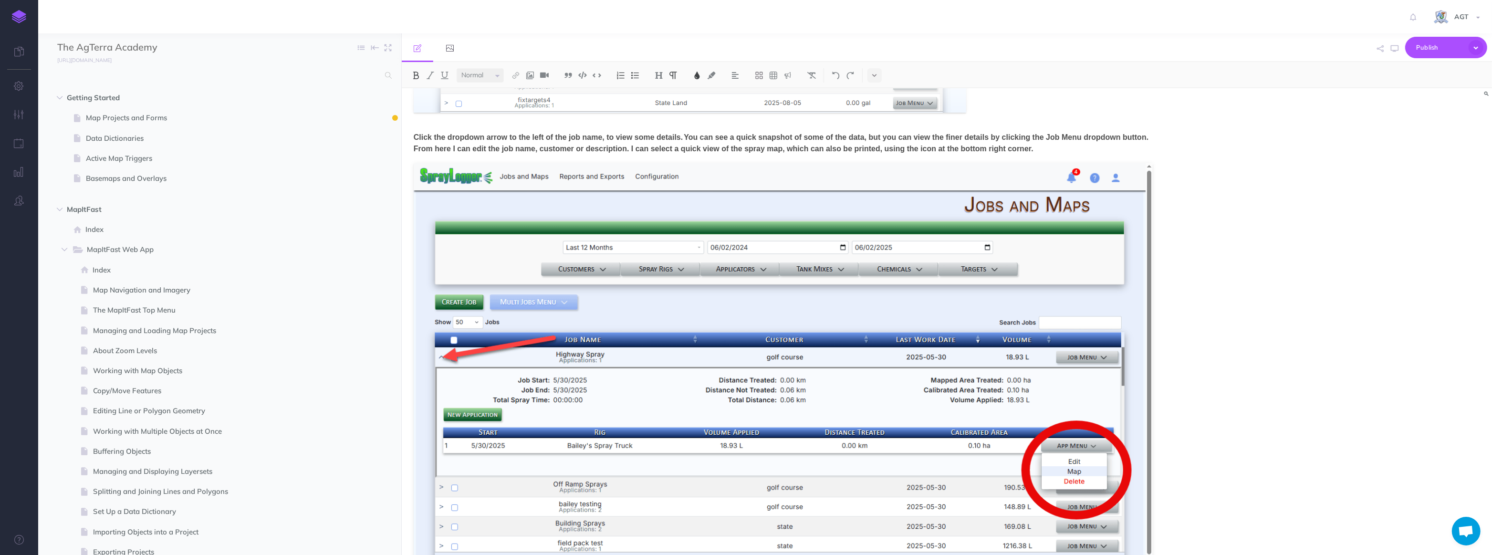
click at [826, 49] on div "Publish This page Publish the currently selected page draft. Publish Publish al…" at bounding box center [1126, 47] width 722 height 29
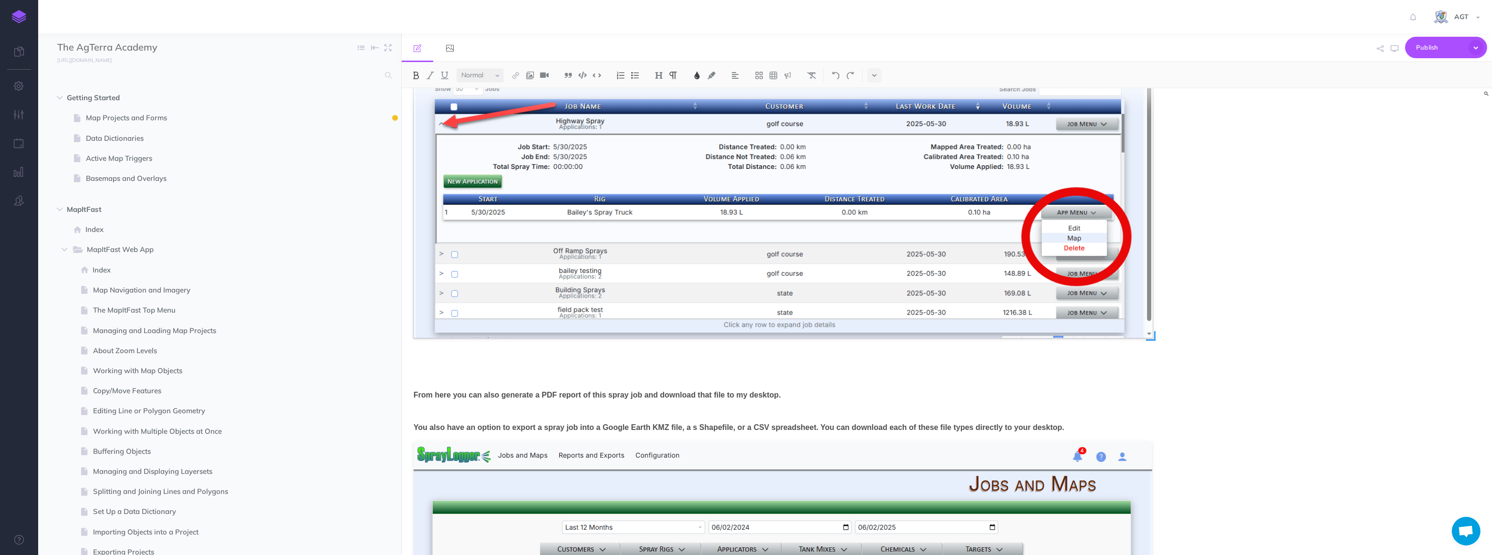
scroll to position [2124, 0]
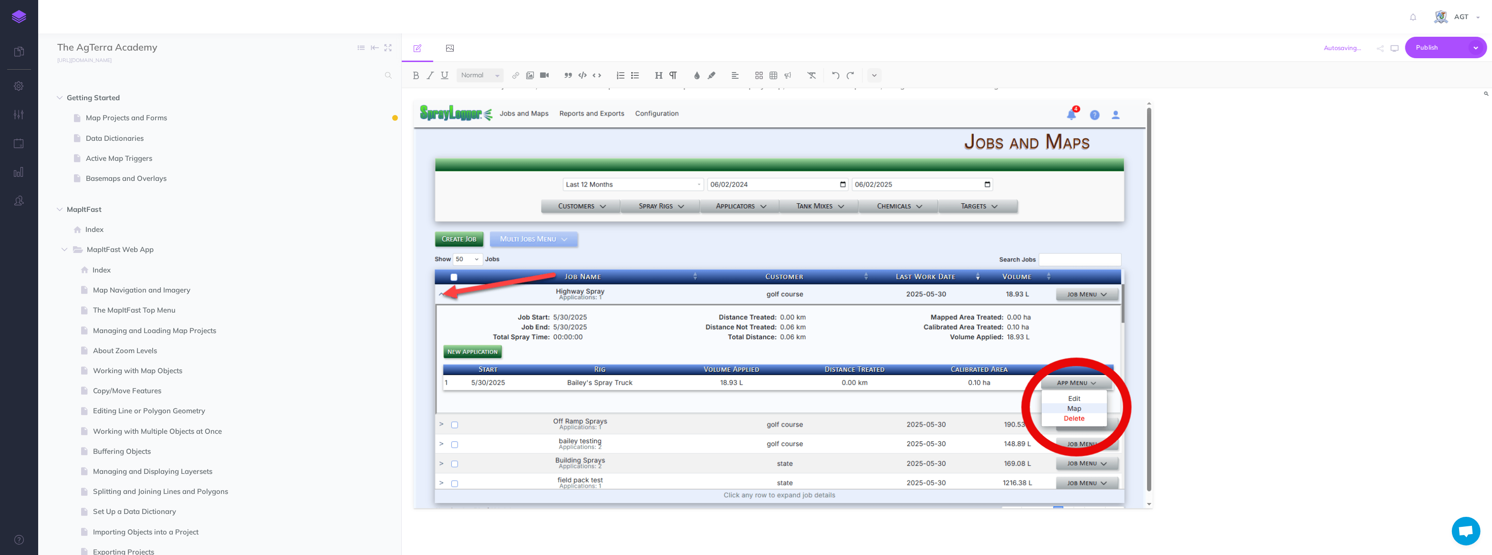
scroll to position [2057, 0]
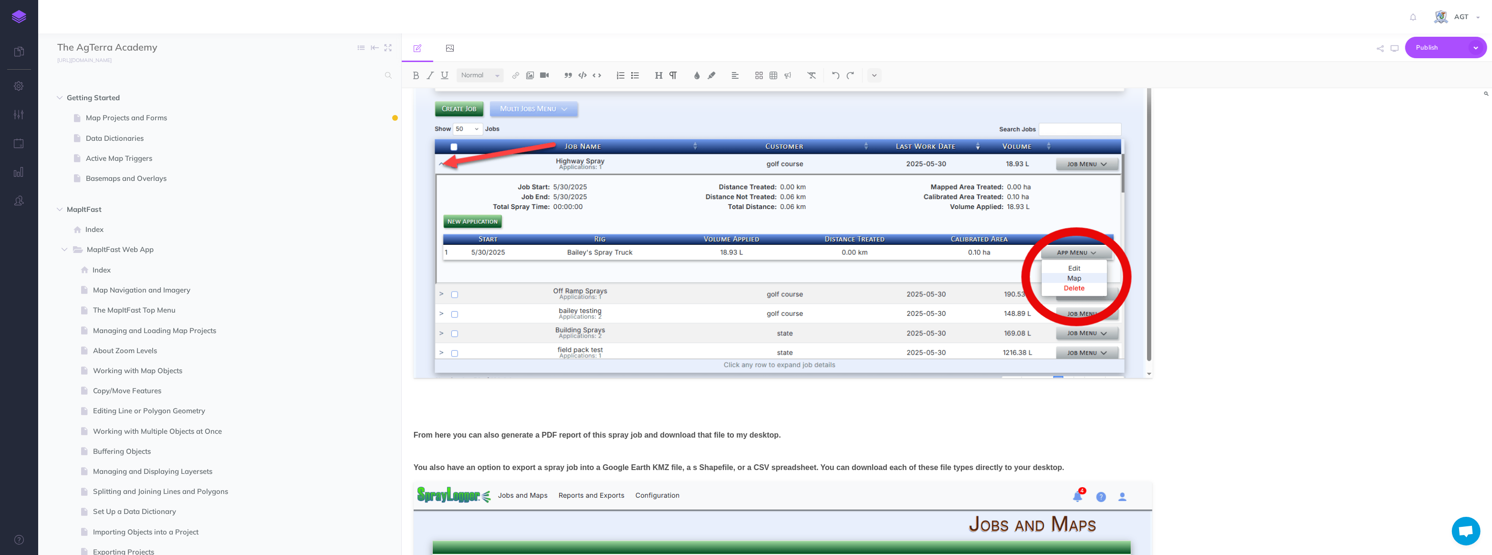
click at [601, 395] on span "From here you can also generate a PDF report of this spray job and download tha…" at bounding box center [597, 435] width 367 height 8
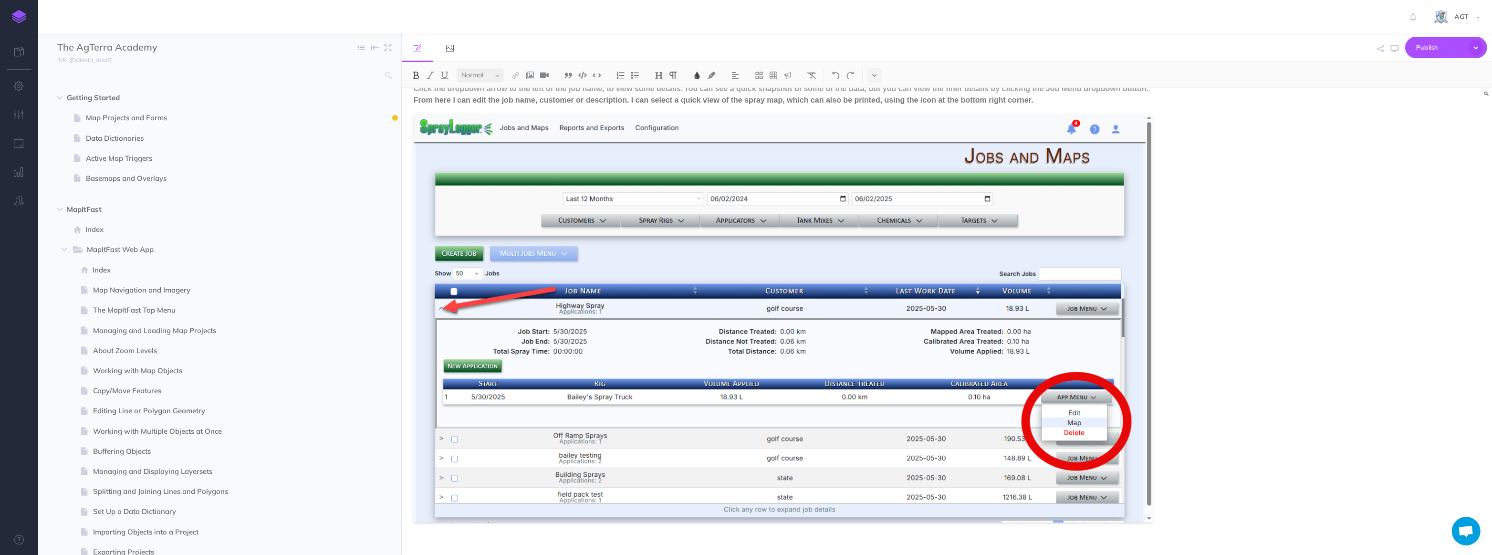
scroll to position [1796, 0]
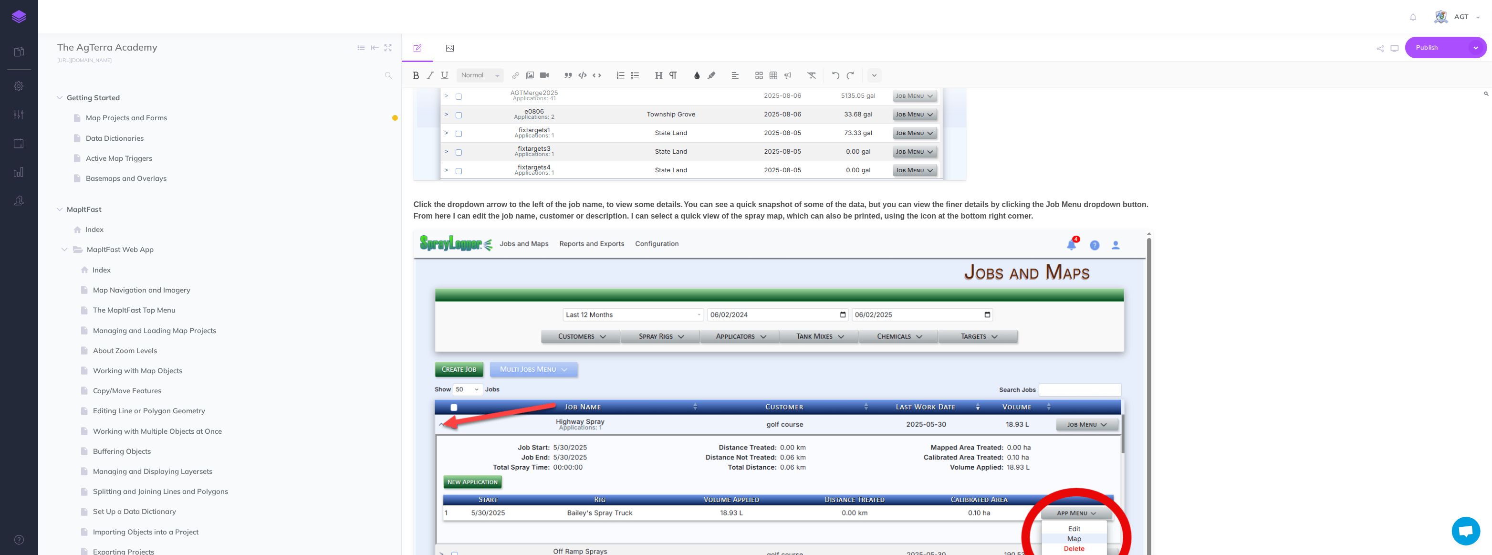
click at [826, 217] on p "Click the dropdown arrow to the left of the job name, to view some details. You…" at bounding box center [784, 210] width 740 height 23
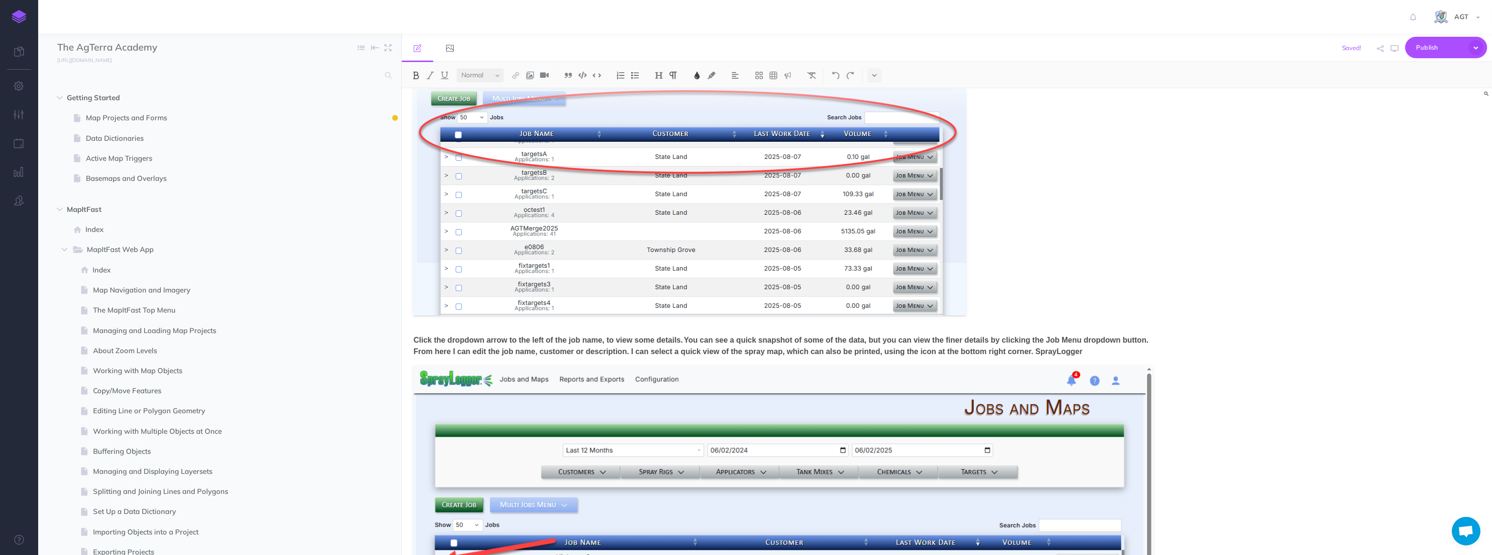
scroll to position [1735, 0]
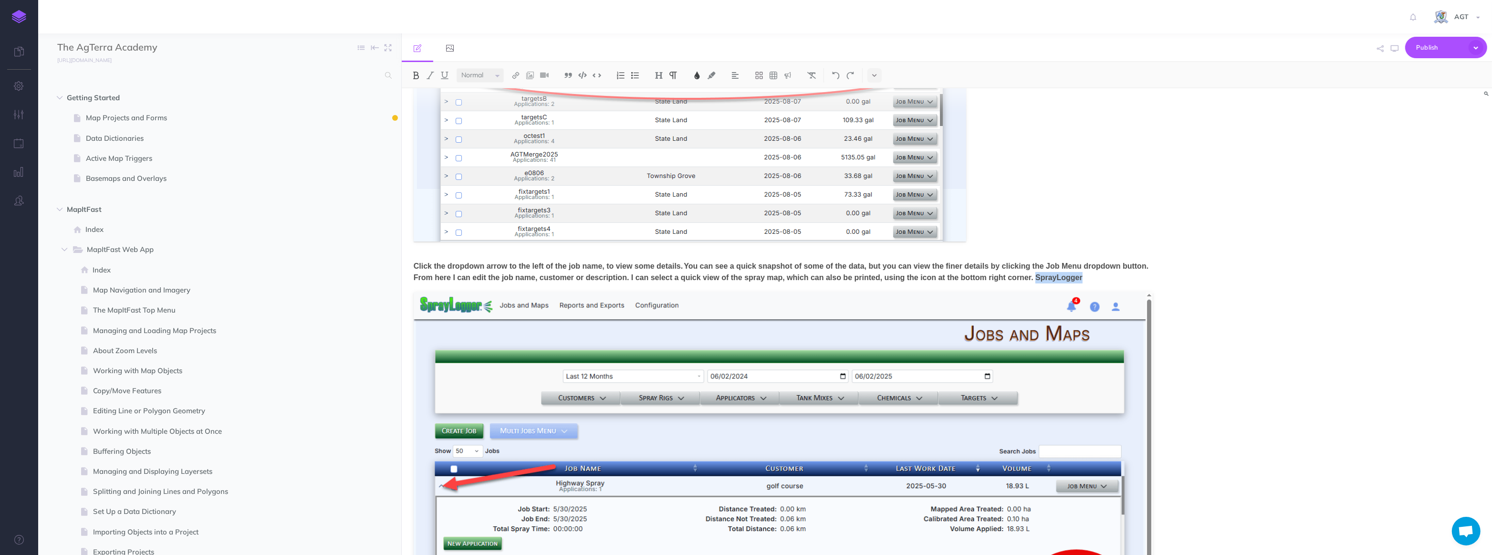
drag, startPoint x: 462, startPoint y: 288, endPoint x: 415, endPoint y: 285, distance: 47.8
click at [415, 283] on p "Click the dropdown arrow to the left of the job name, to view some details. You…" at bounding box center [784, 272] width 740 height 23
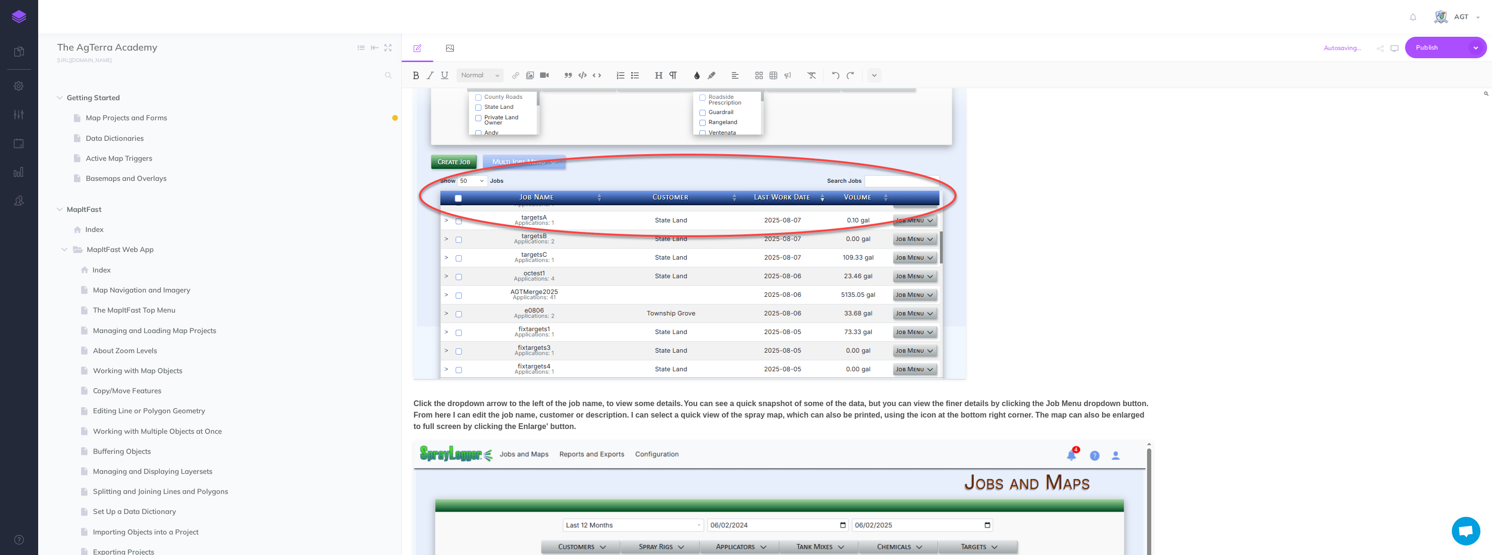
scroll to position [1604, 0]
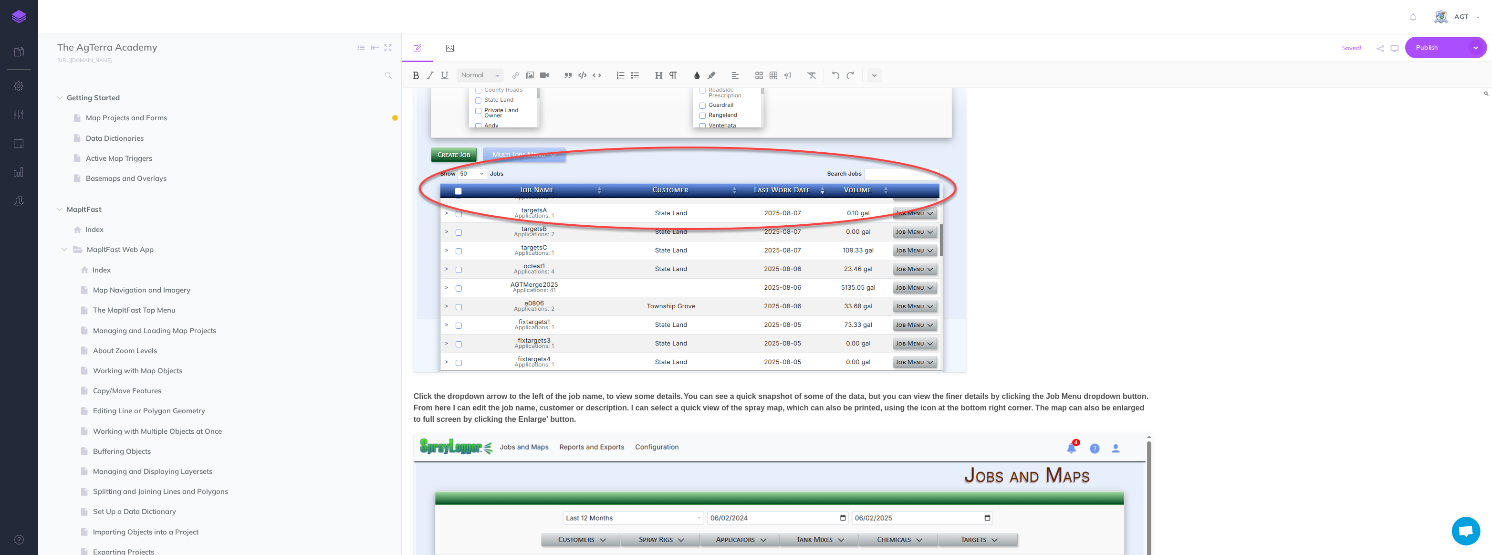
click at [621, 395] on span "Click the dropdown arrow to the left of the job name, to view some details. You…" at bounding box center [781, 407] width 735 height 31
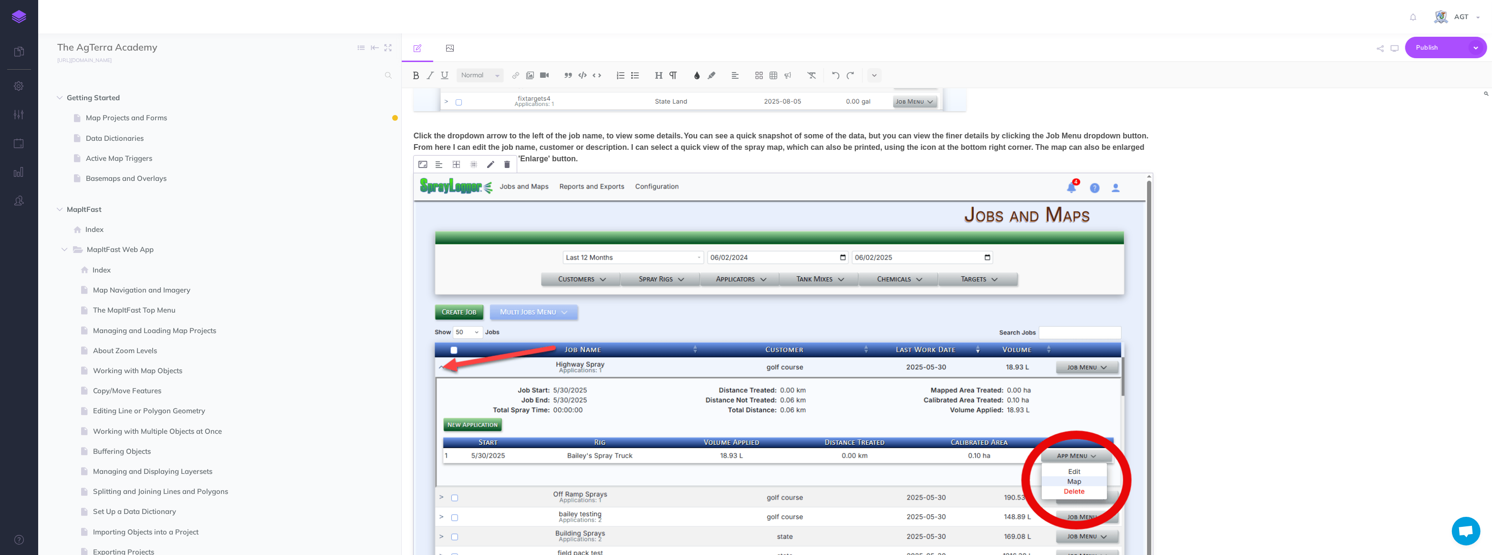
scroll to position [1995, 0]
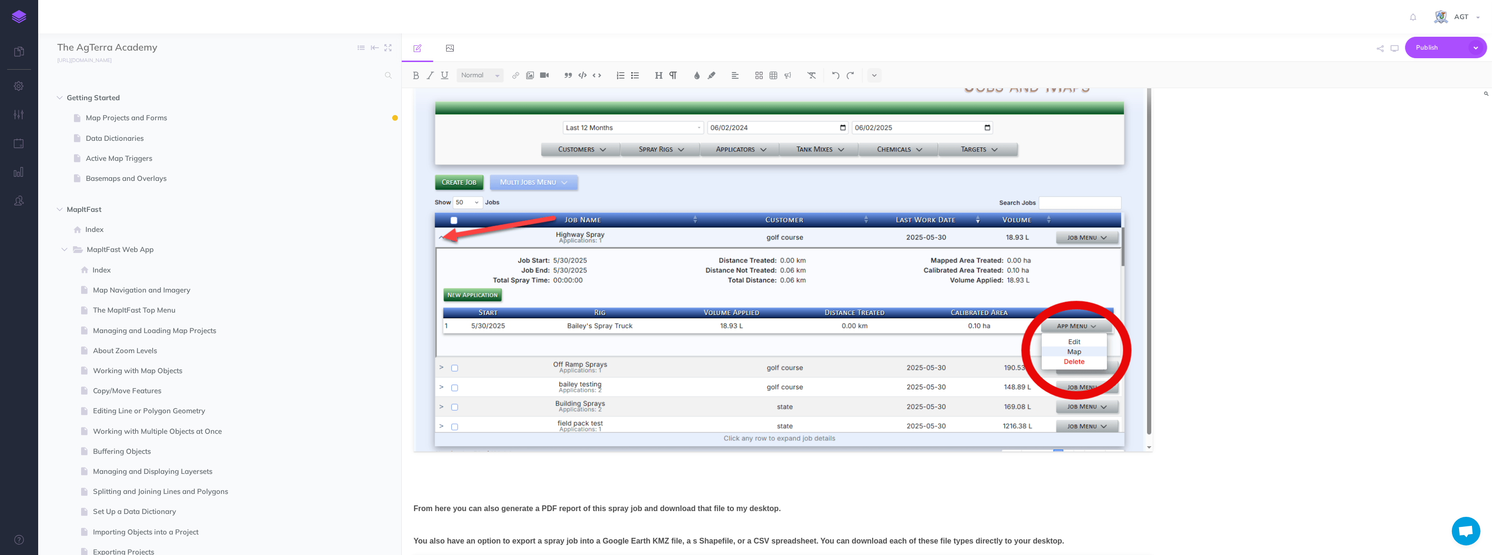
click at [790, 395] on div "Search In addition to the filters, you can also use the search bar to find a sp…" at bounding box center [784, 95] width 740 height 1927
click at [449, 395] on div "Search In addition to the filters, you can also use the search bar to find a sp…" at bounding box center [784, 95] width 740 height 1927
click at [437, 395] on p at bounding box center [784, 476] width 740 height 11
click at [826, 395] on div "Manage Jobs and Maps The Jobs and Maps page acts as a dashboard for viewing all…" at bounding box center [947, 321] width 1090 height 467
click at [530, 395] on div "Search In addition to the filters, you can also use the search bar to find a sp…" at bounding box center [784, 95] width 740 height 1927
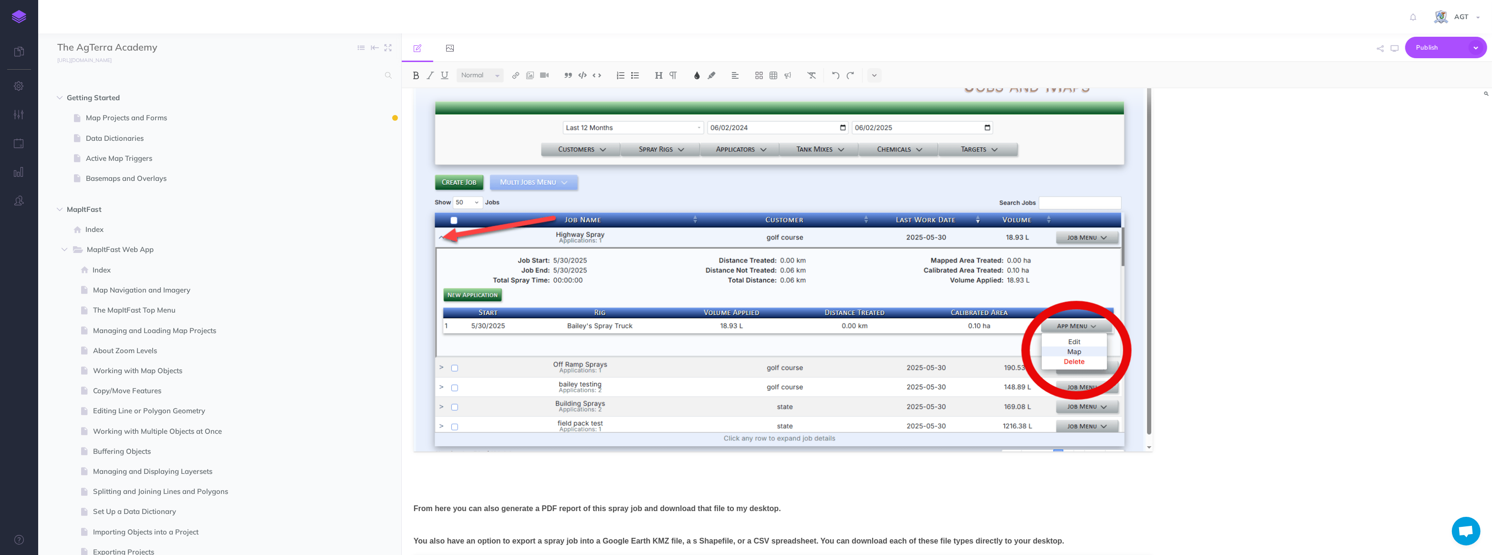
click at [424, 395] on p at bounding box center [784, 492] width 740 height 11
click at [424, 395] on p at bounding box center [784, 524] width 740 height 11
click at [430, 395] on p at bounding box center [784, 492] width 740 height 11
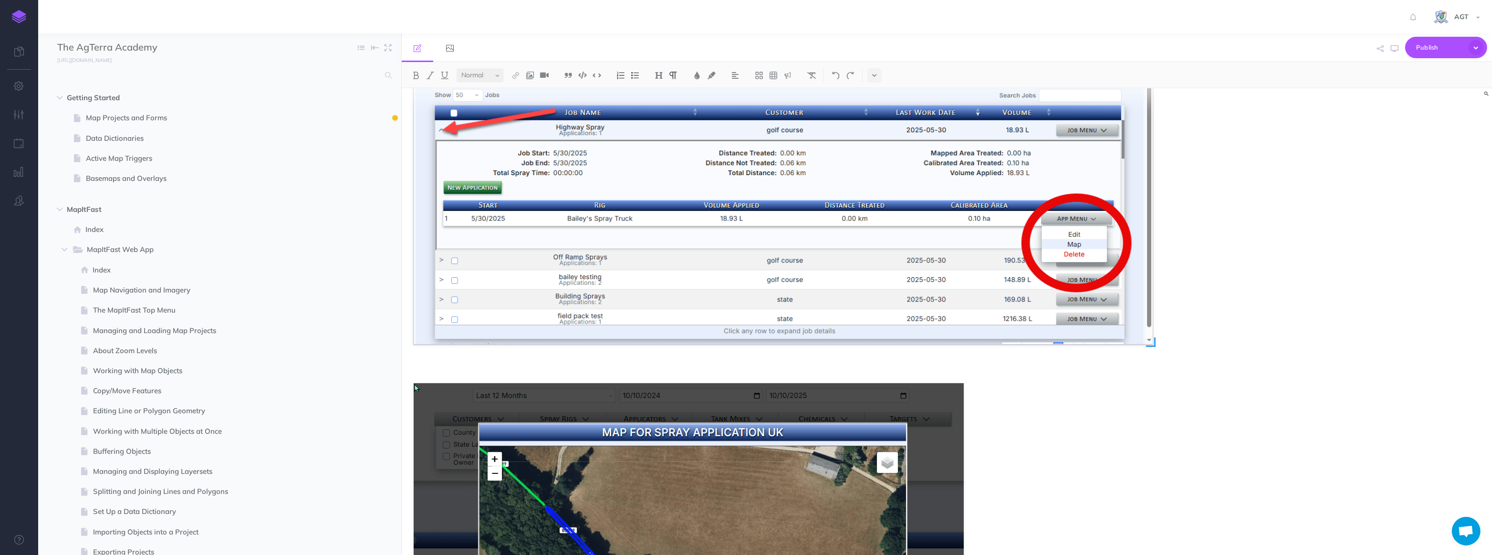
scroll to position [2255, 0]
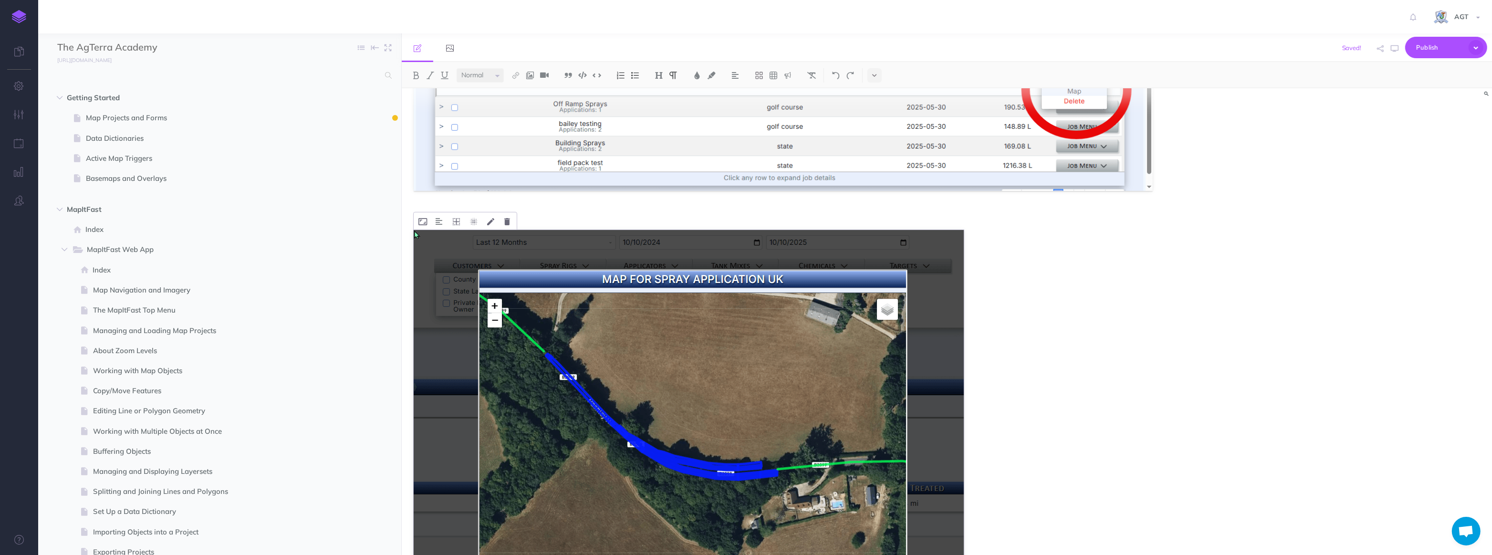
click at [826, 314] on img at bounding box center [689, 460] width 550 height 460
click at [826, 47] on span "Publish" at bounding box center [1440, 47] width 48 height 15
click at [826, 82] on p "Publish the currently selected page draft." at bounding box center [1429, 85] width 95 height 17
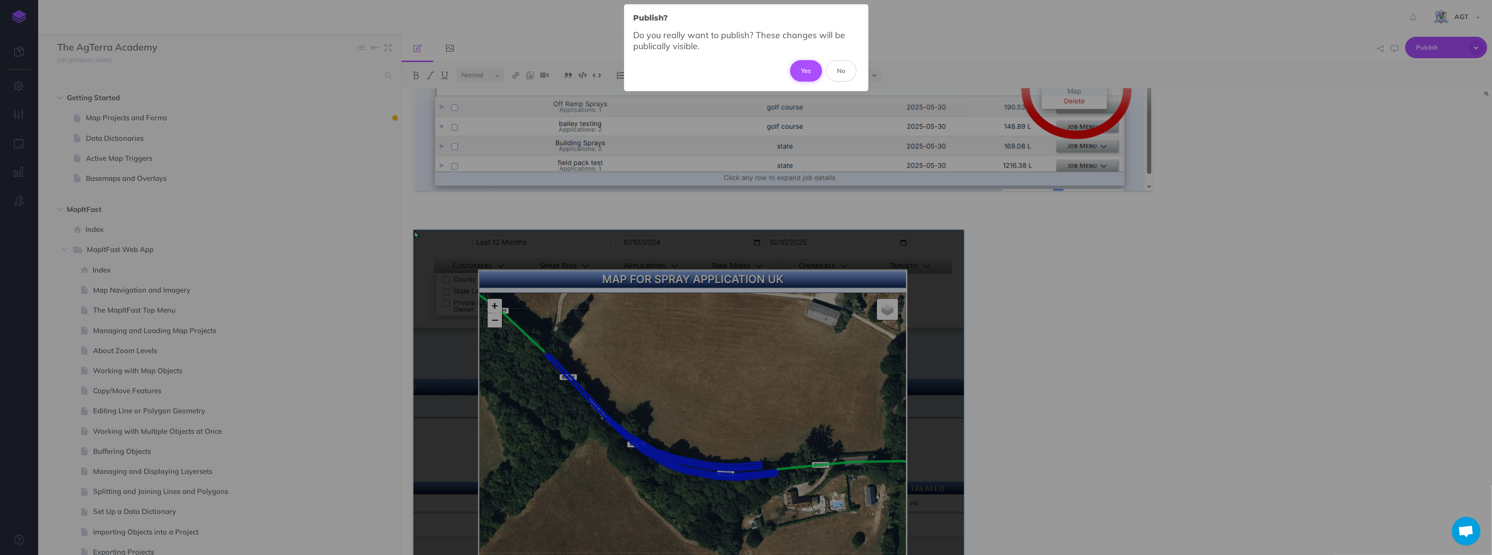
click at [805, 75] on button "Yes" at bounding box center [806, 70] width 32 height 21
